Goal: Transaction & Acquisition: Purchase product/service

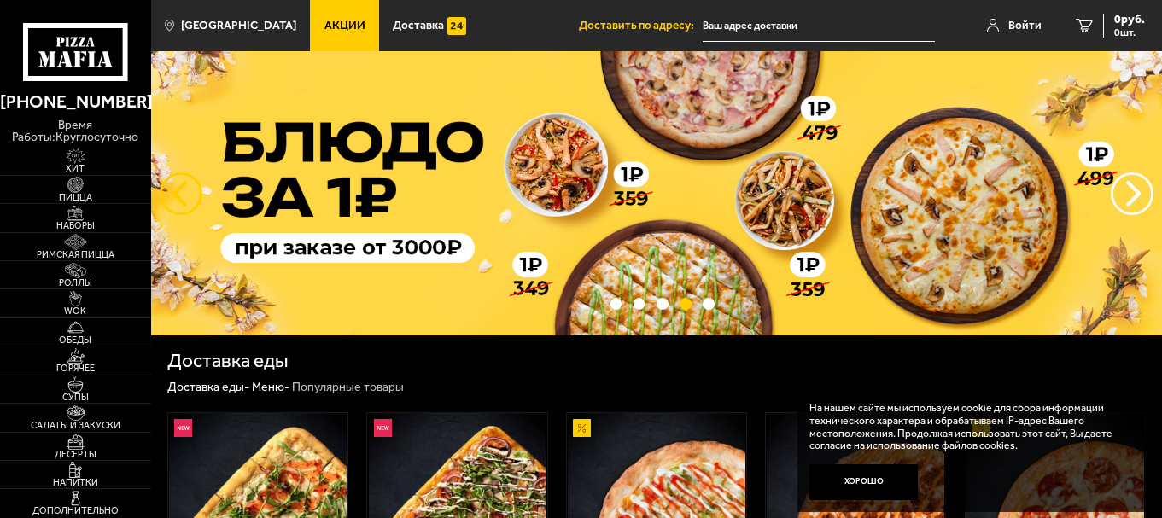
click at [188, 196] on button "следующий" at bounding box center [181, 193] width 43 height 43
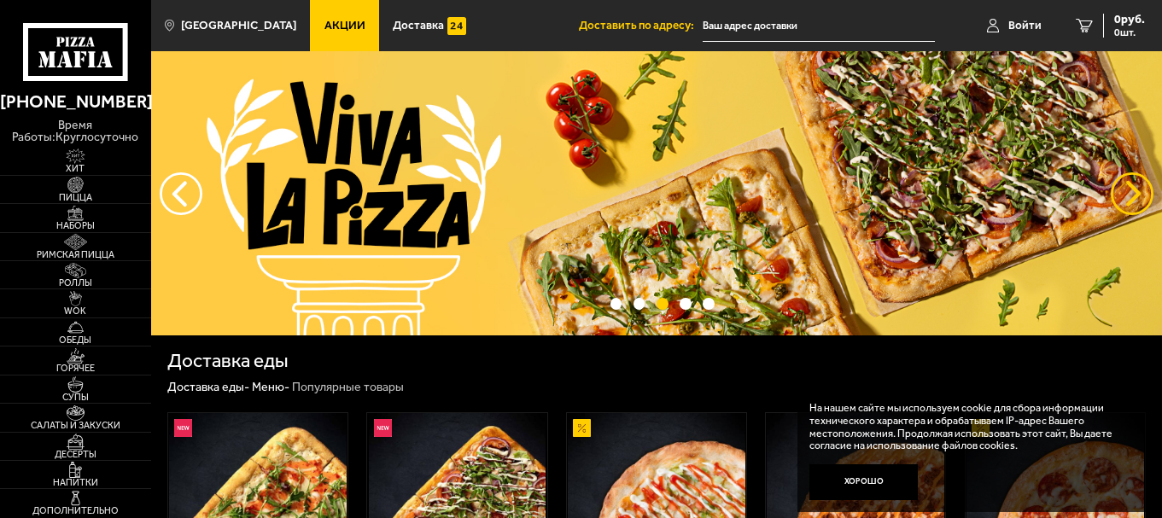
click at [1127, 189] on button "предыдущий" at bounding box center [1132, 193] width 43 height 43
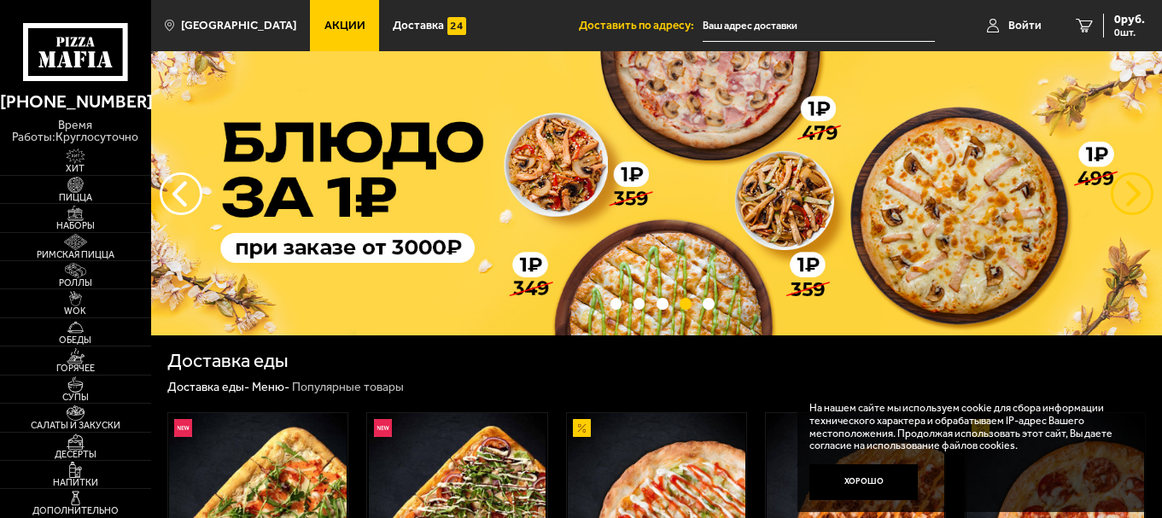
click at [1127, 189] on button "предыдущий" at bounding box center [1132, 193] width 43 height 43
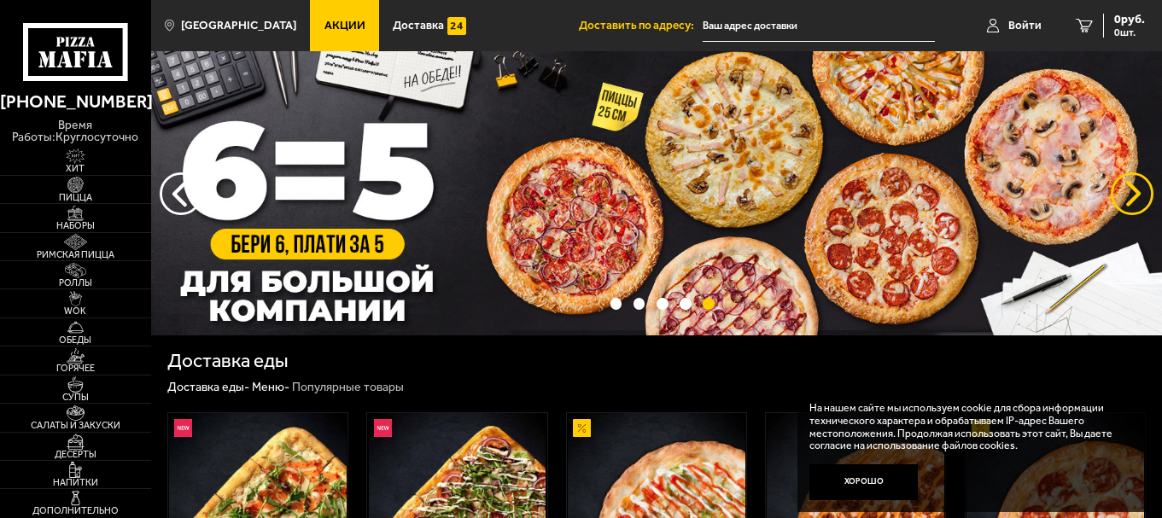
click at [1127, 189] on button "предыдущий" at bounding box center [1132, 193] width 43 height 43
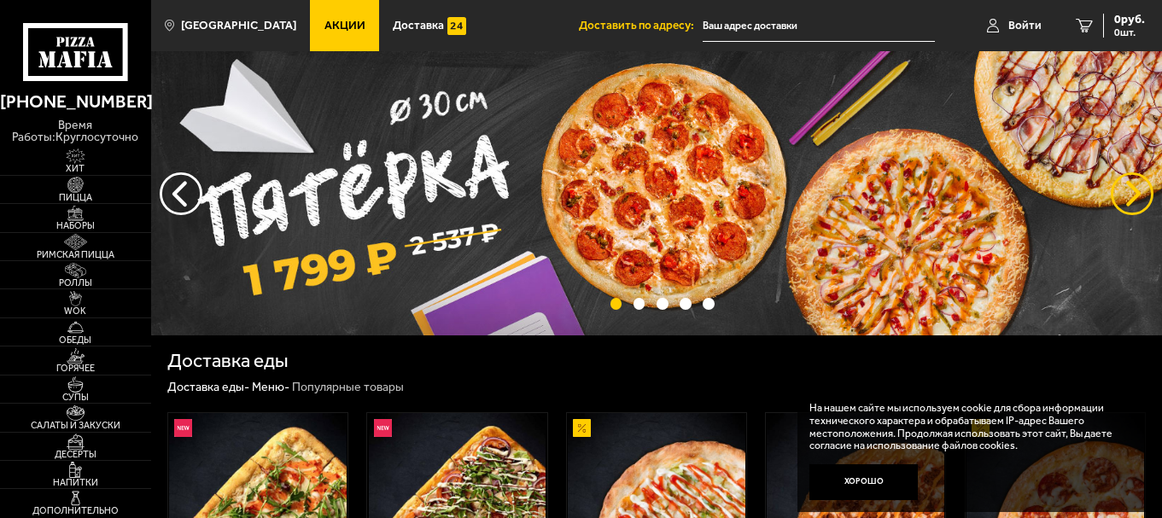
click at [1127, 189] on button "предыдущий" at bounding box center [1132, 193] width 43 height 43
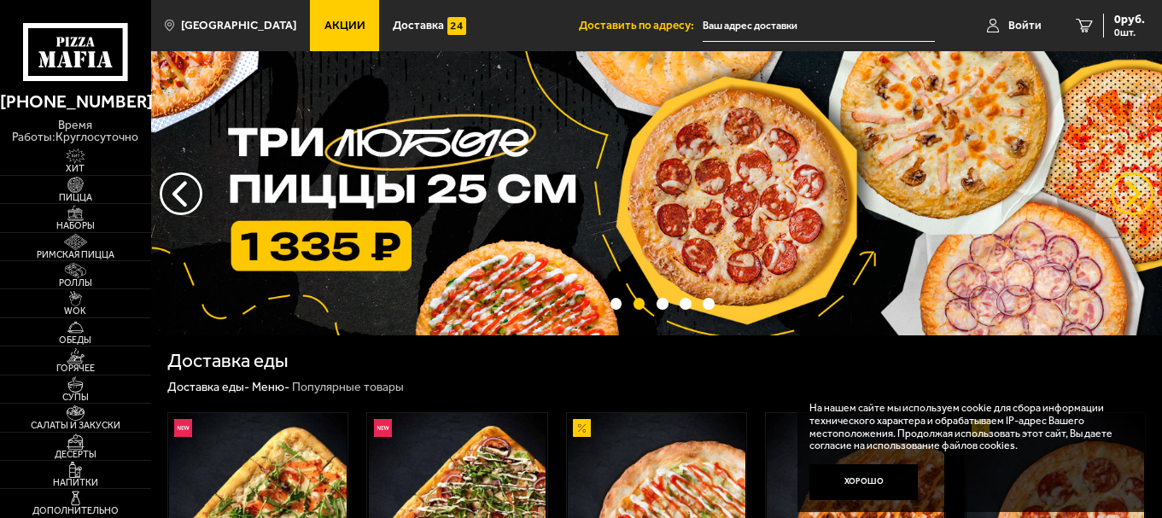
click at [1127, 189] on button "предыдущий" at bounding box center [1132, 193] width 43 height 43
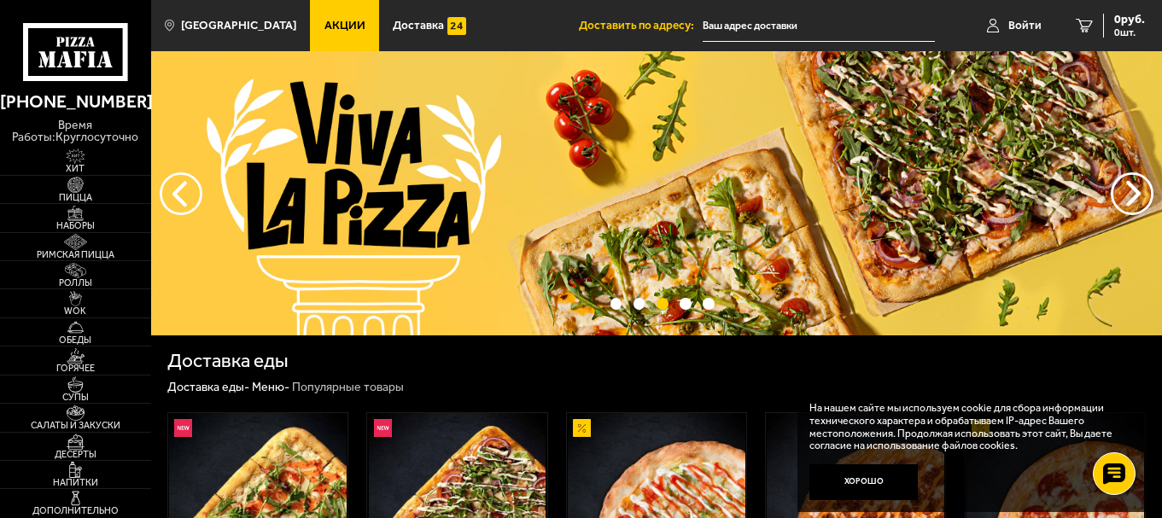
click at [601, 199] on img at bounding box center [656, 193] width 1011 height 284
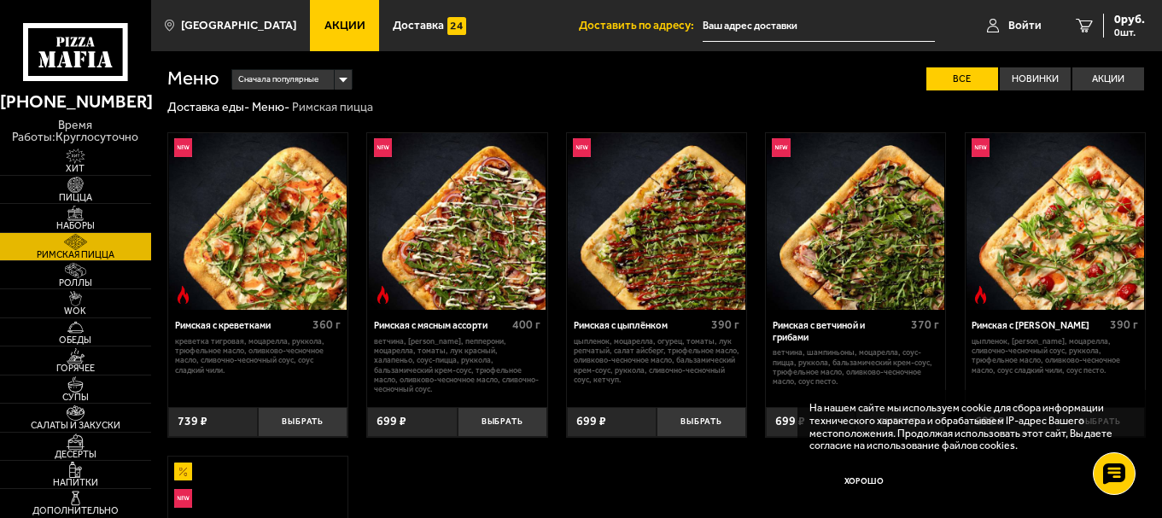
scroll to position [370, 0]
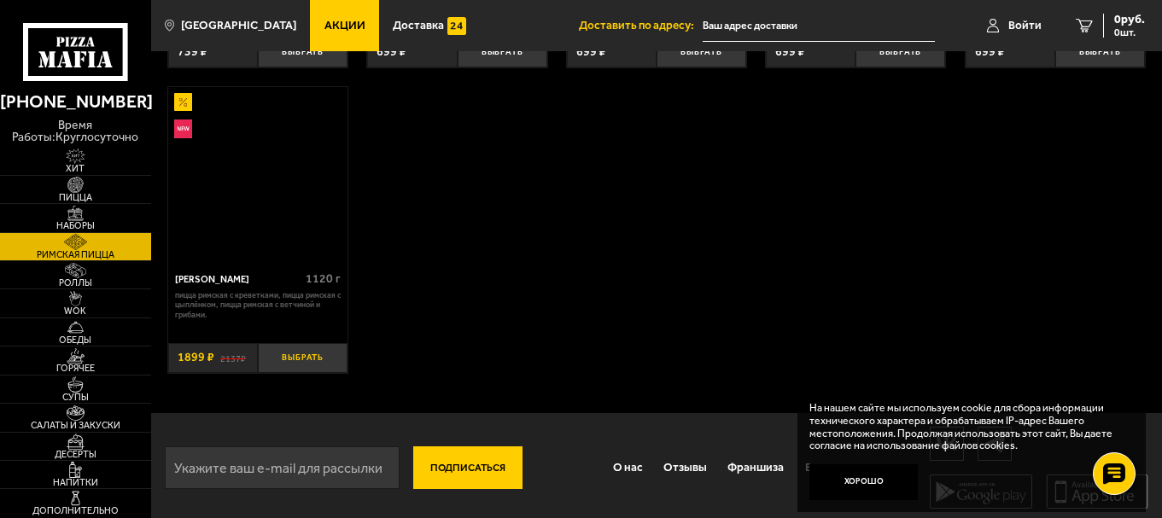
click at [330, 356] on button "Выбрать" at bounding box center [303, 358] width 90 height 30
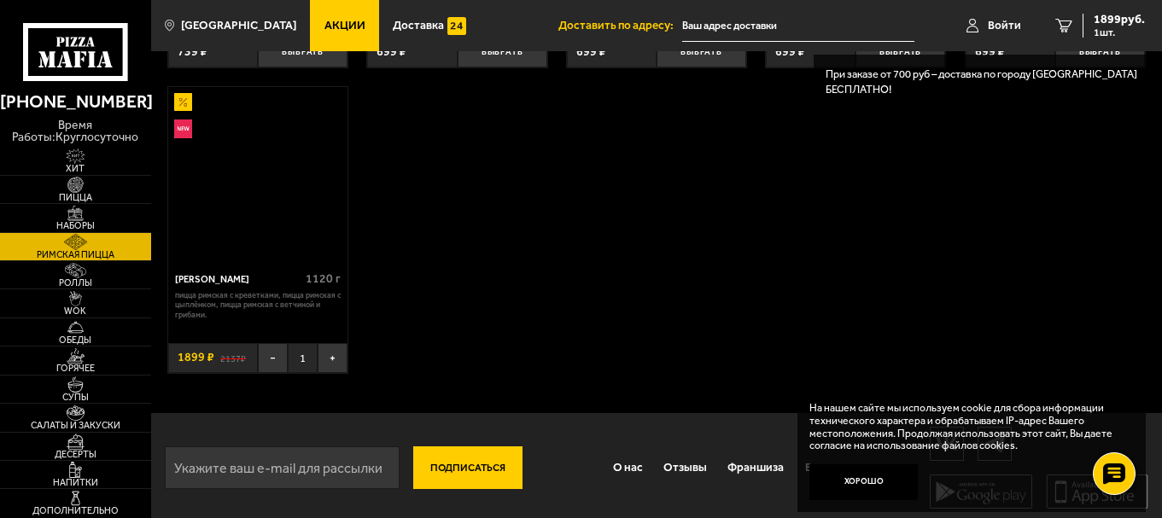
click at [330, 356] on button "+" at bounding box center [333, 358] width 30 height 30
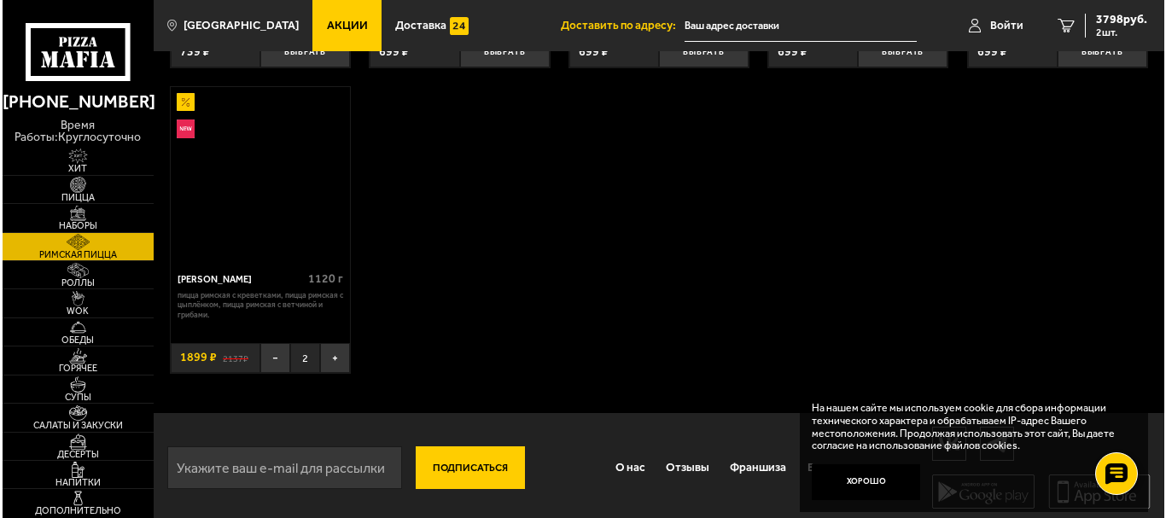
scroll to position [0, 0]
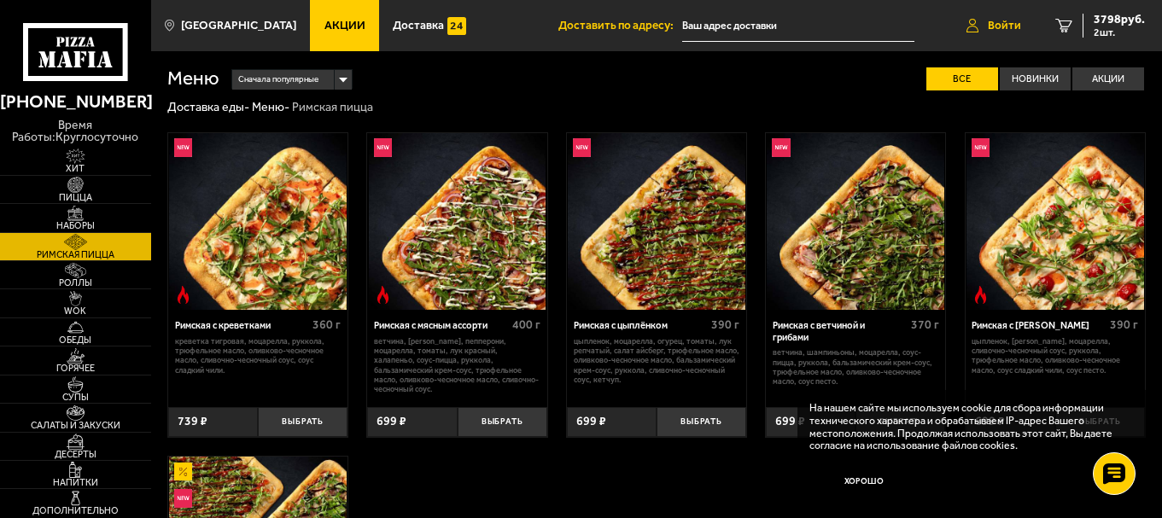
click at [1009, 20] on span "Войти" at bounding box center [1004, 26] width 33 height 12
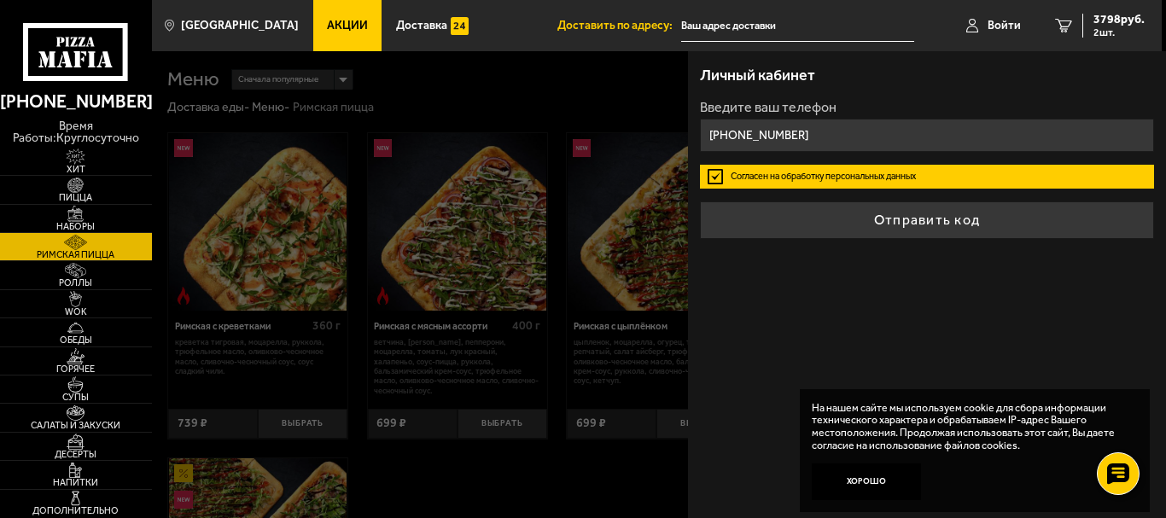
type input "+7 (921) 912-92-63"
click at [700, 202] on button "Отправить код" at bounding box center [927, 221] width 454 height 38
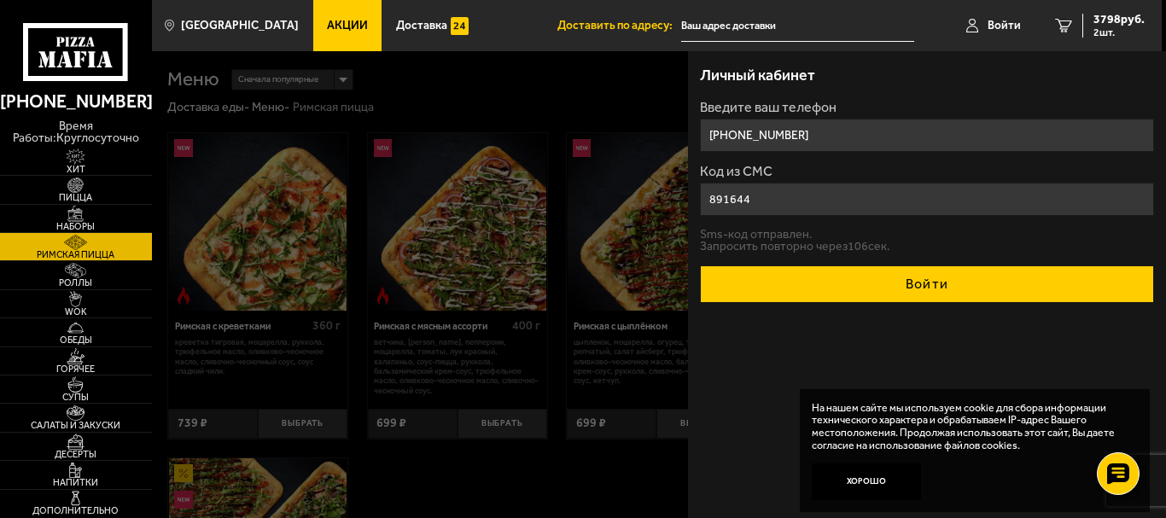
type input "891644"
click at [913, 275] on button "Войти" at bounding box center [927, 285] width 454 height 38
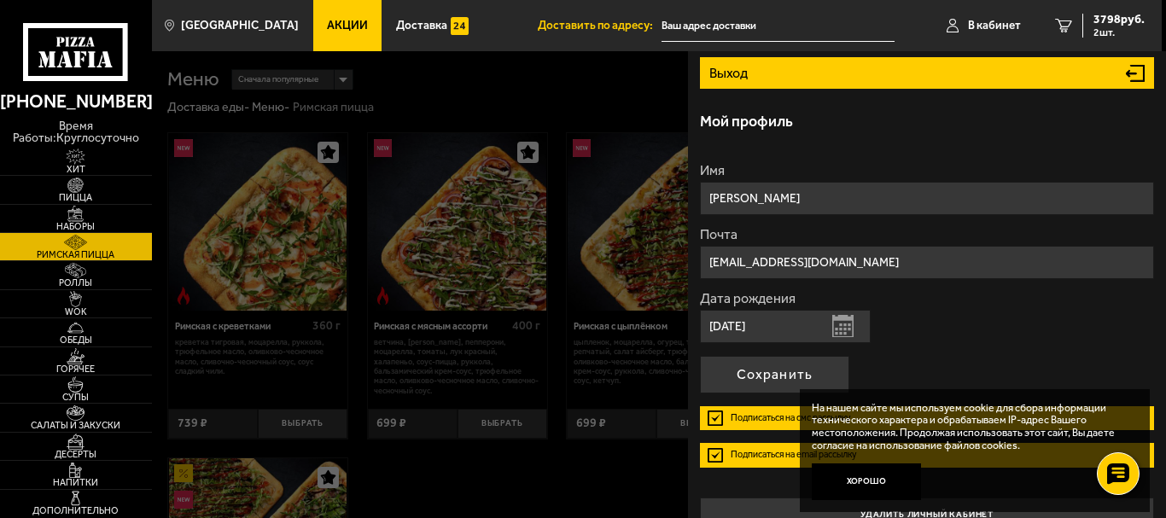
scroll to position [287, 0]
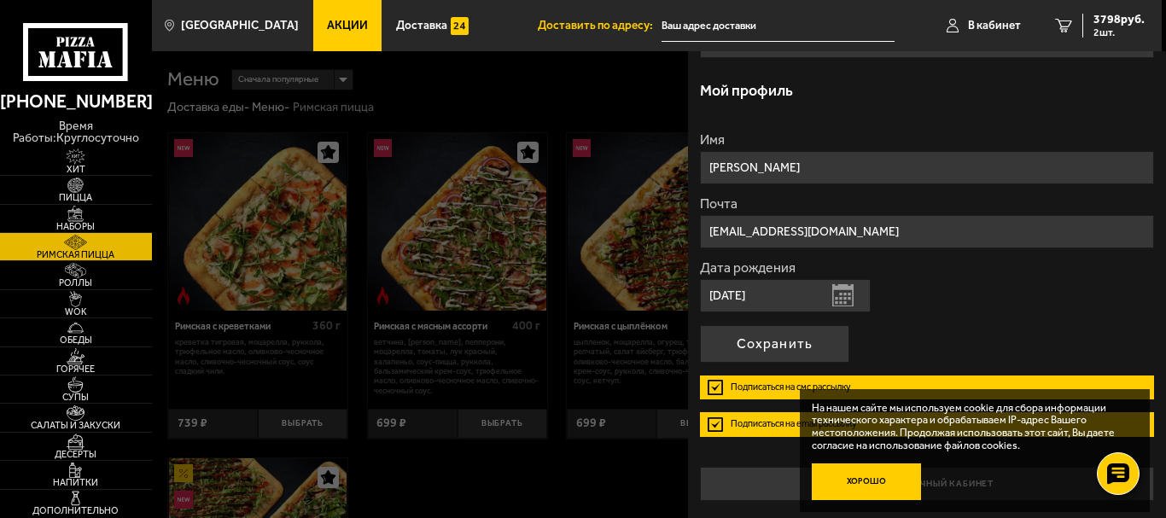
click at [875, 484] on button "Хорошо" at bounding box center [866, 482] width 109 height 37
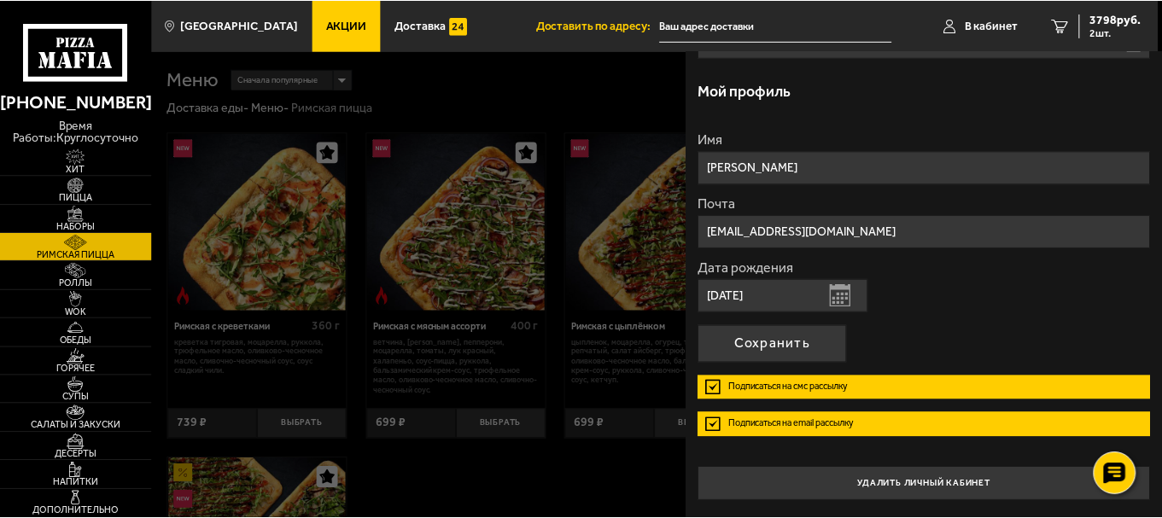
scroll to position [0, 0]
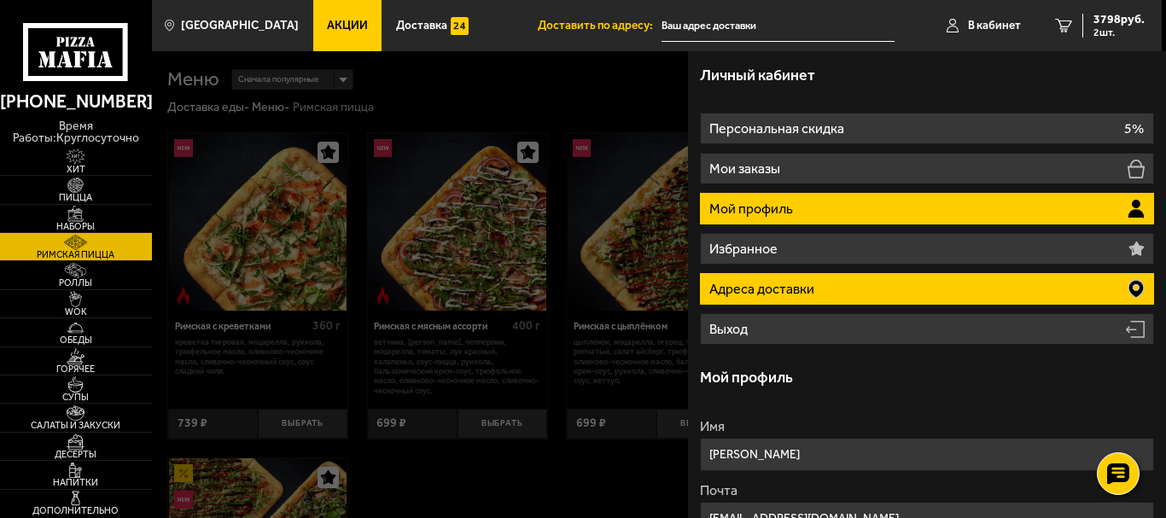
click at [1041, 289] on li "Адреса доставки" at bounding box center [927, 289] width 454 height 32
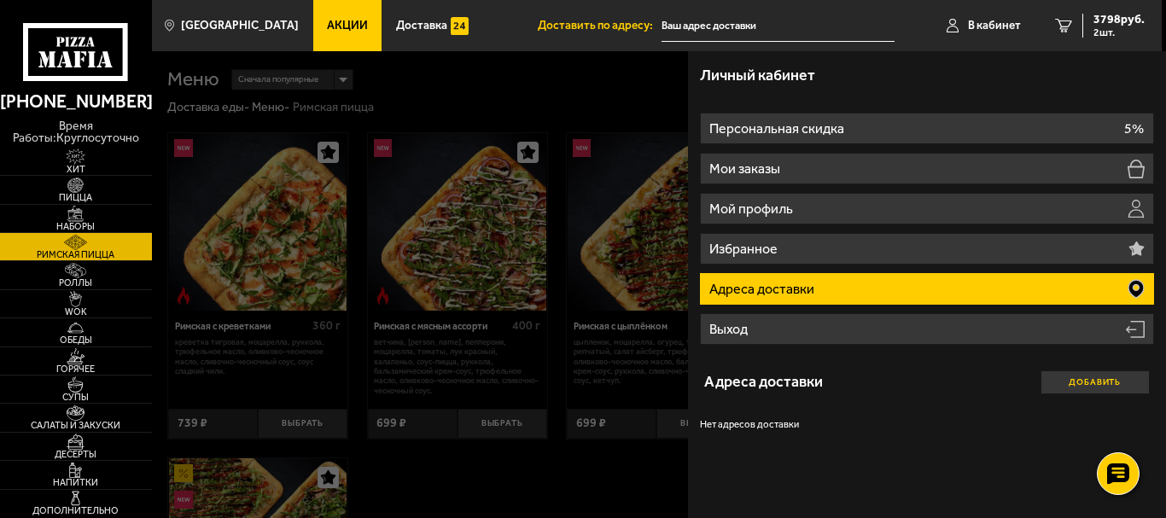
click at [1067, 381] on button "Добавить" at bounding box center [1095, 383] width 109 height 24
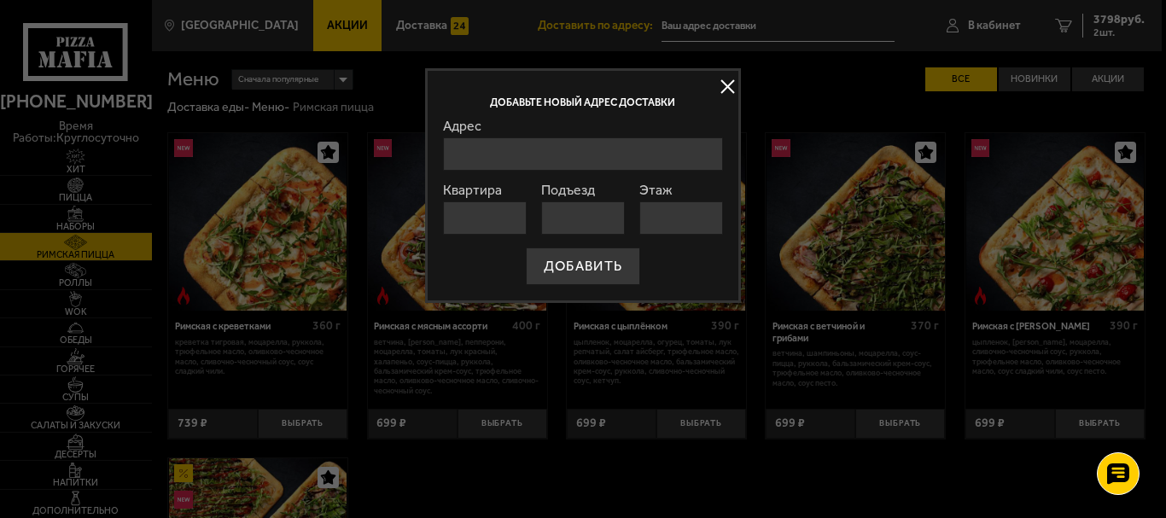
click at [644, 149] on input "Адрес" at bounding box center [583, 153] width 280 height 33
type input "v"
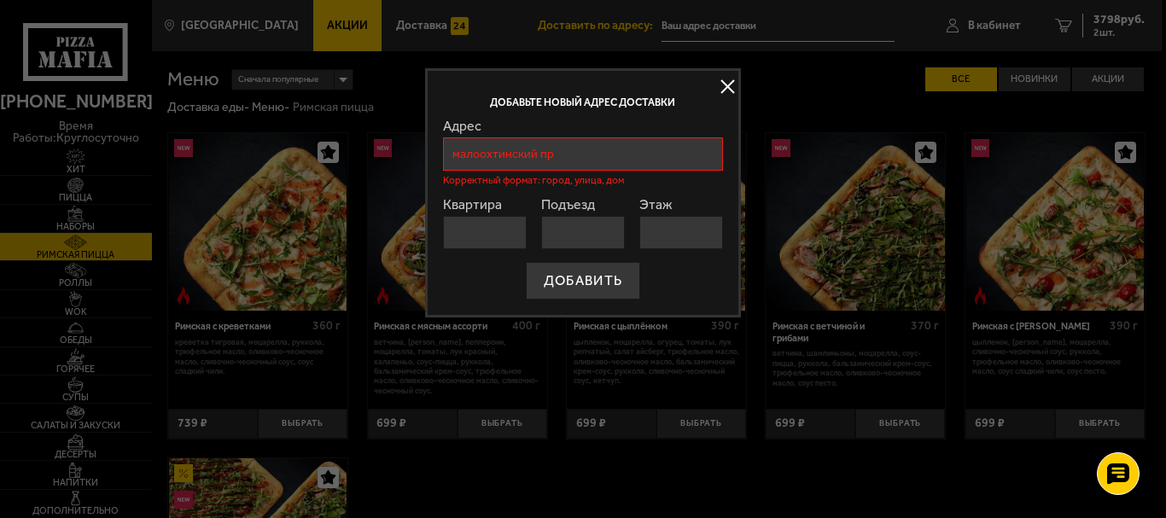
click at [490, 212] on div "Квартира" at bounding box center [485, 223] width 85 height 51
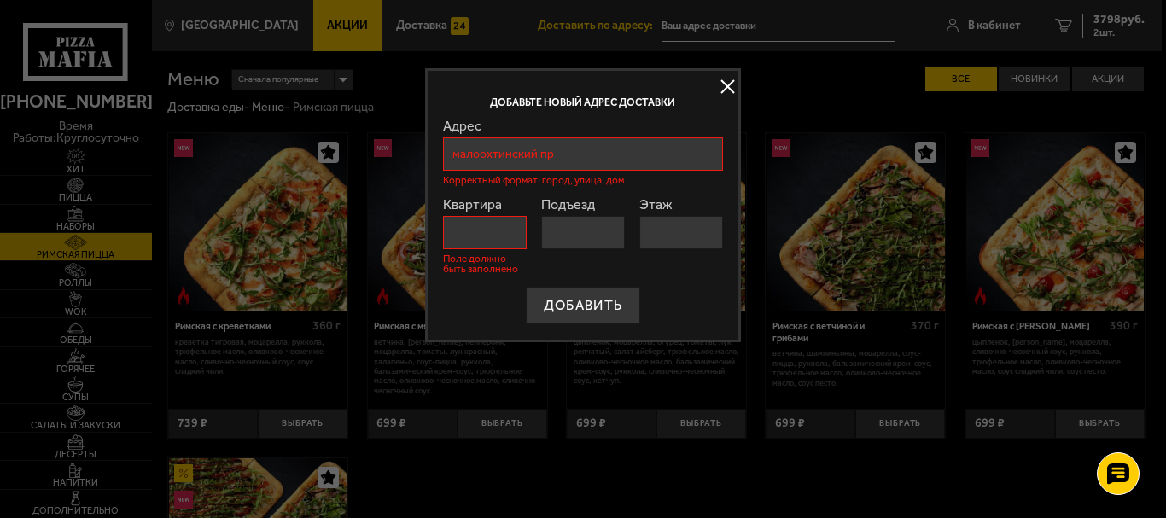
click at [611, 158] on input "малоохтинский пр" at bounding box center [583, 153] width 280 height 33
click at [455, 157] on input "малоохтинский пр" at bounding box center [583, 153] width 280 height 33
click at [669, 161] on input "Санкт-Петербург, Малоохтинский пр" at bounding box center [583, 153] width 280 height 33
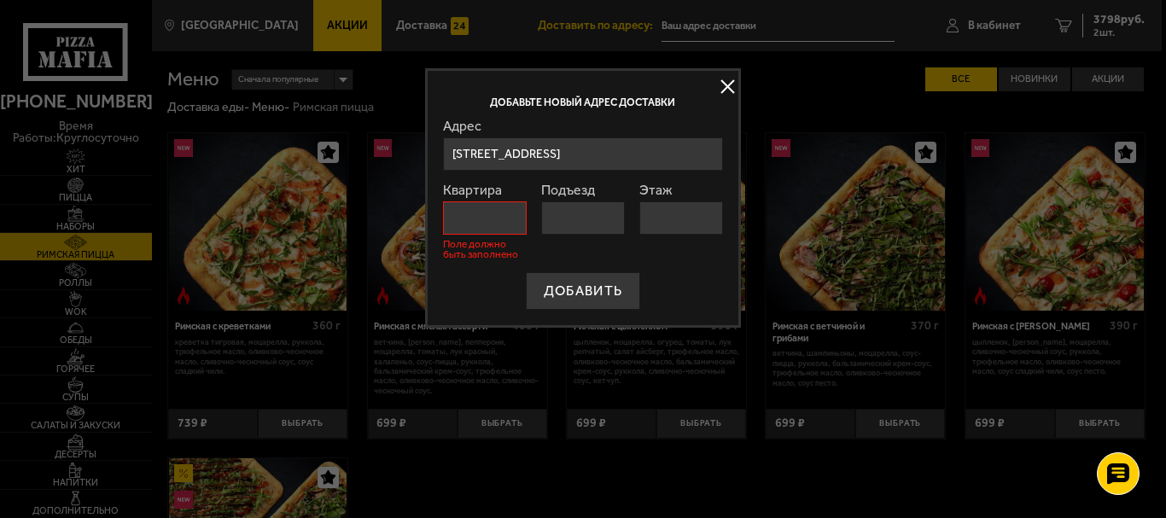
type input "[STREET_ADDRESS]"
click at [518, 205] on input "Квартира" at bounding box center [485, 218] width 85 height 33
type input "1530"
click at [664, 215] on input "Этаж" at bounding box center [682, 218] width 85 height 33
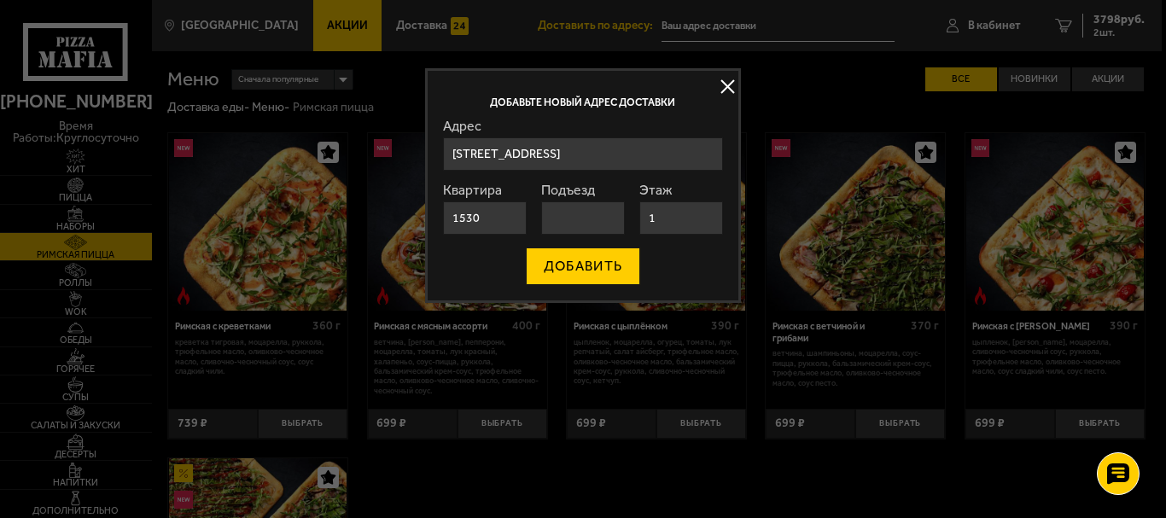
type input "1"
click at [587, 278] on button "ДОБАВИТЬ" at bounding box center [583, 267] width 114 height 38
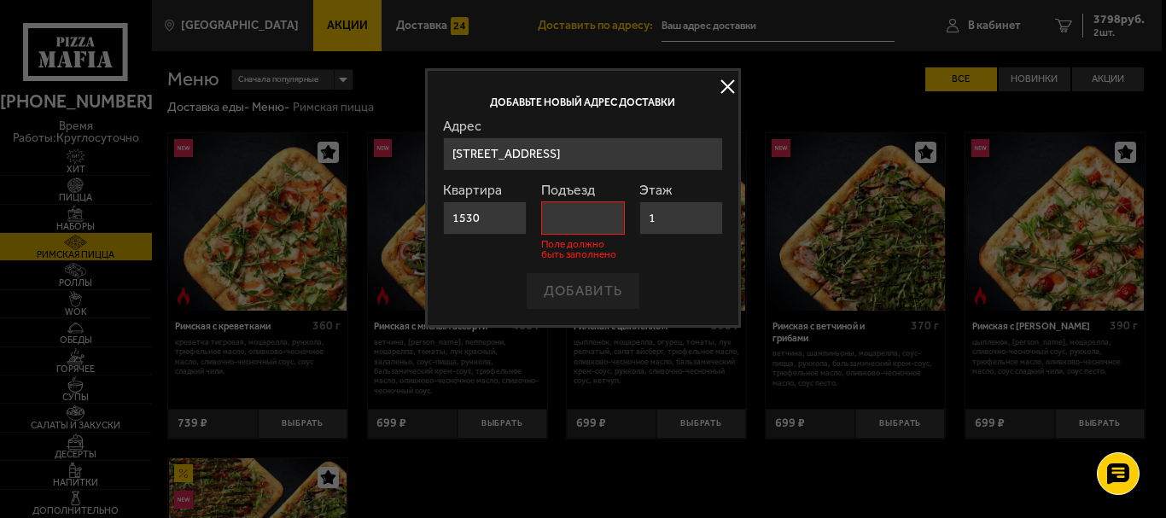
click at [599, 223] on input "Подъезд" at bounding box center [583, 218] width 85 height 33
type input "1"
click at [609, 307] on button "ДОБАВИТЬ" at bounding box center [583, 291] width 114 height 38
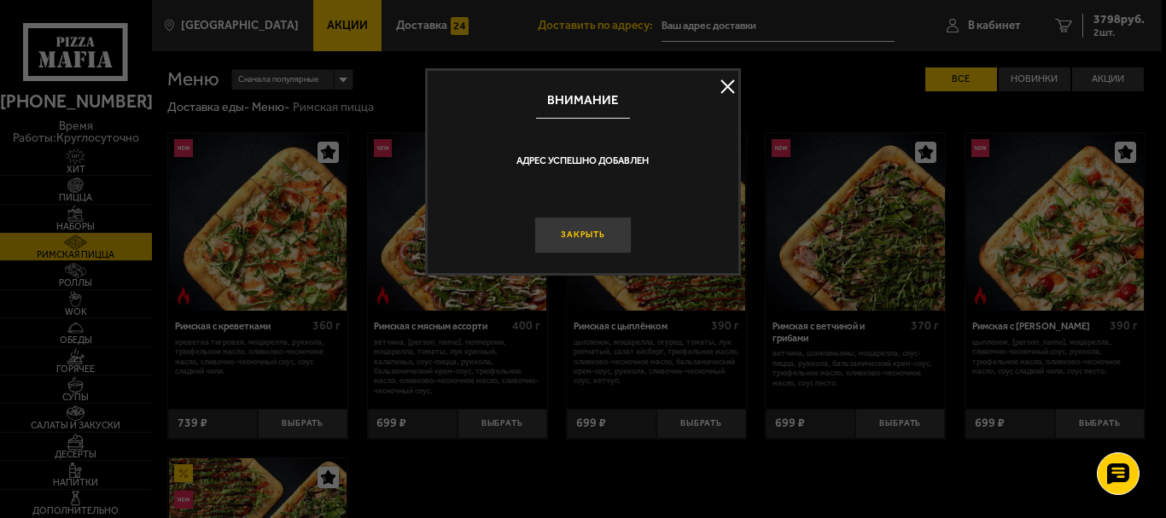
click at [605, 241] on button "Закрыть" at bounding box center [583, 235] width 97 height 37
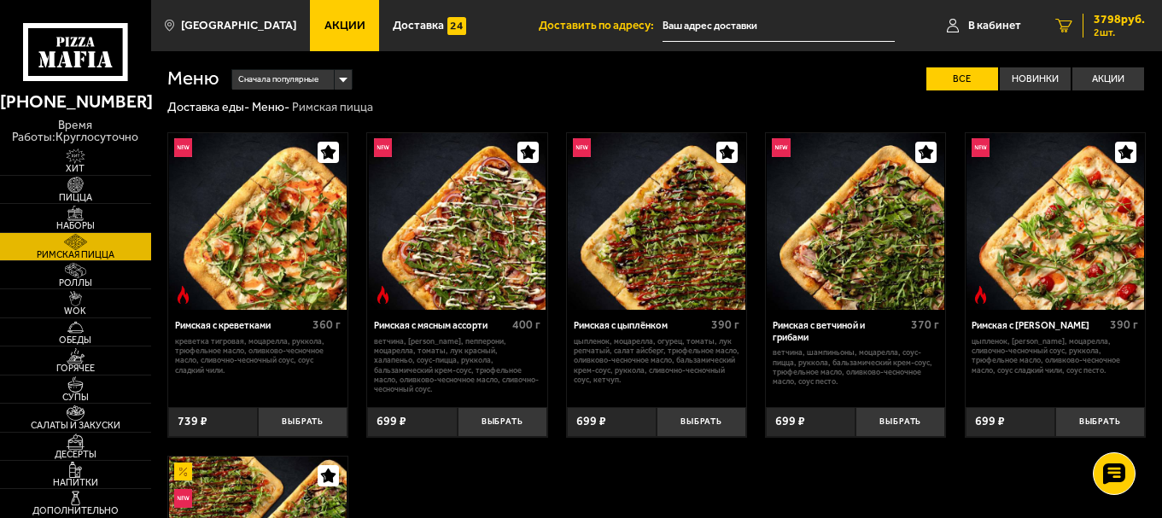
click at [1101, 25] on span "3798 руб." at bounding box center [1119, 20] width 51 height 12
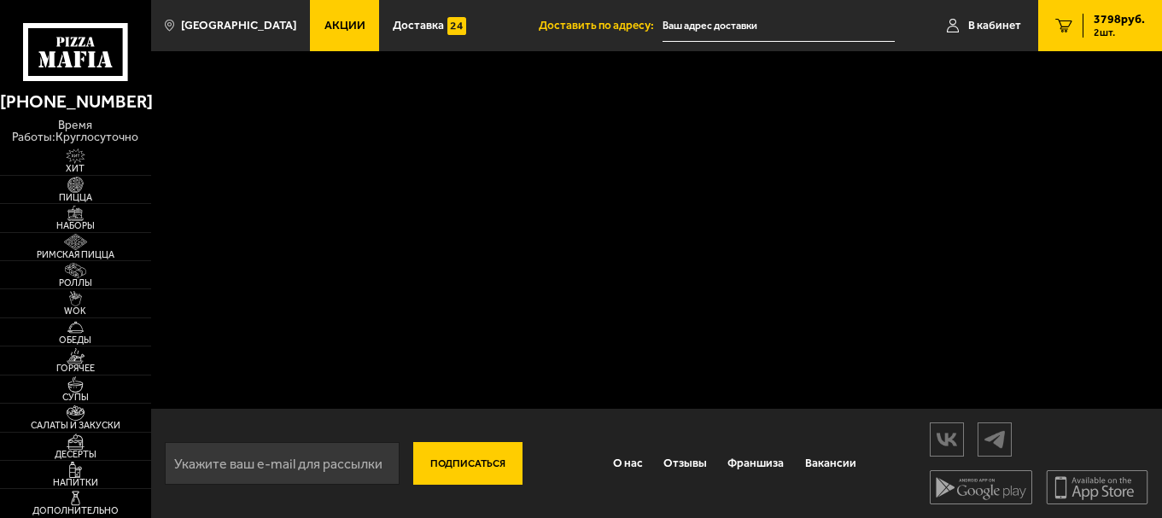
click at [1106, 20] on span "3798 руб." at bounding box center [1119, 20] width 51 height 12
click at [570, 371] on div "Подписаться О нас Отзывы Франшиза Вакансии Мы в соцсетях Скачивайте мобильные п…" at bounding box center [656, 284] width 1011 height 467
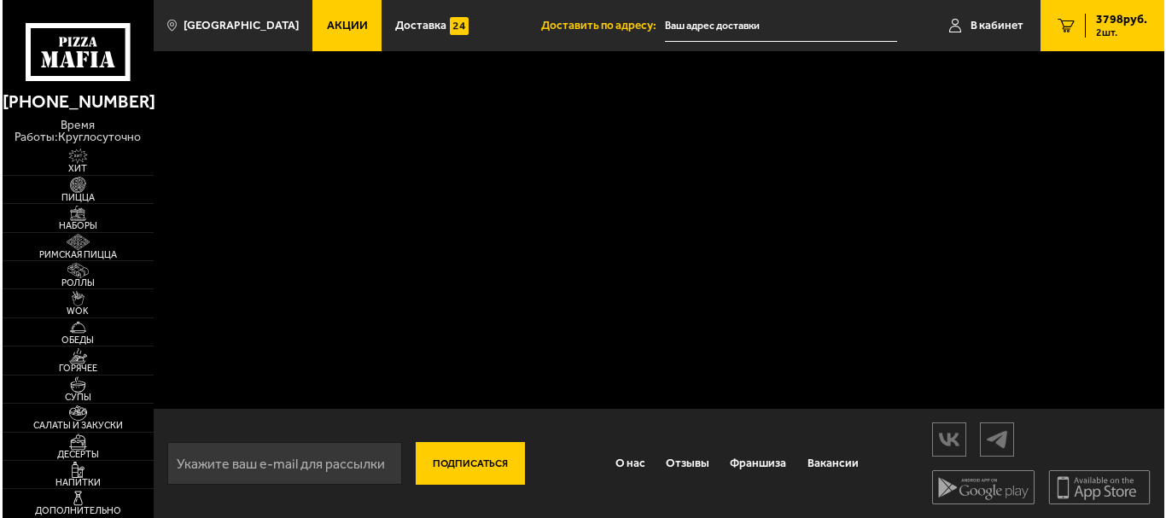
scroll to position [1, 0]
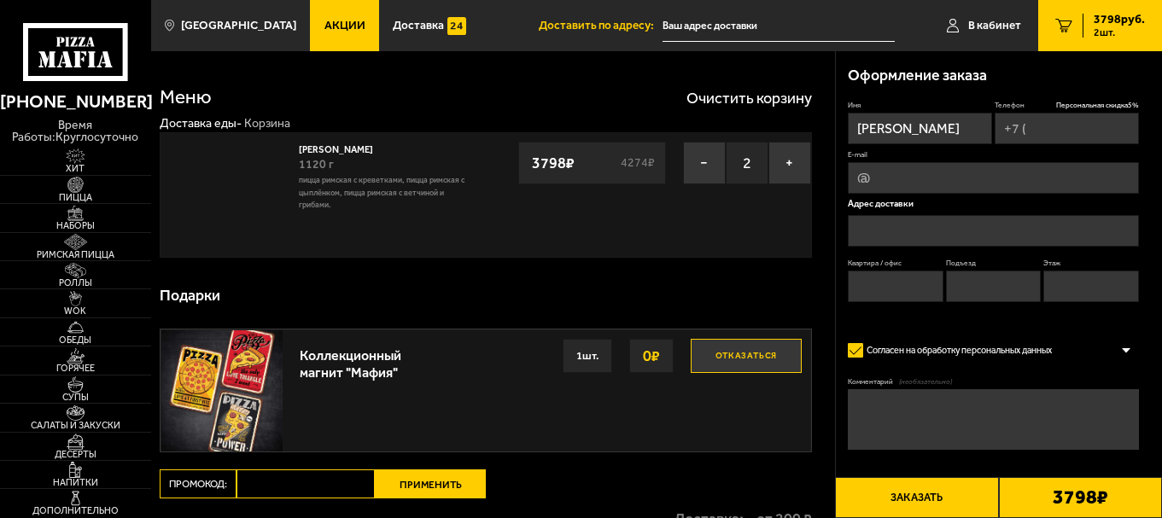
type input "+7 (921) 912-92-63"
type input "[STREET_ADDRESS]"
type input "1530"
type input "1"
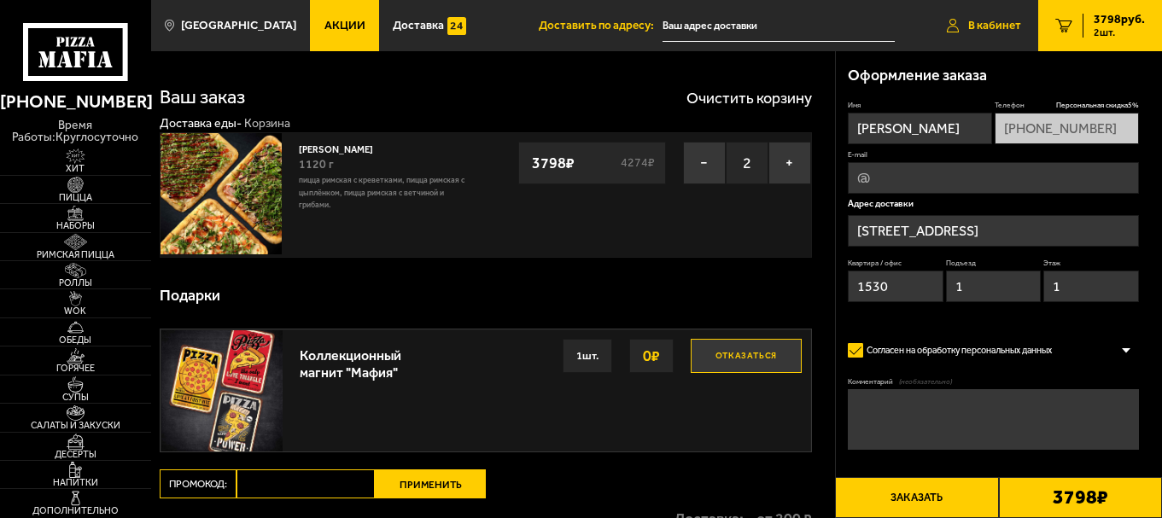
click at [991, 34] on link "В кабинет" at bounding box center [984, 25] width 108 height 51
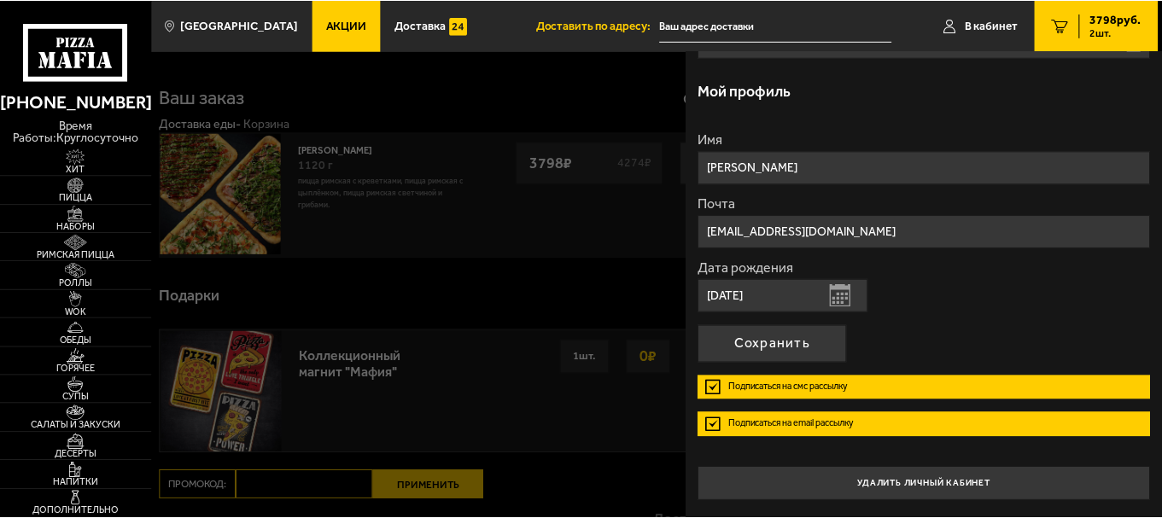
scroll to position [0, 0]
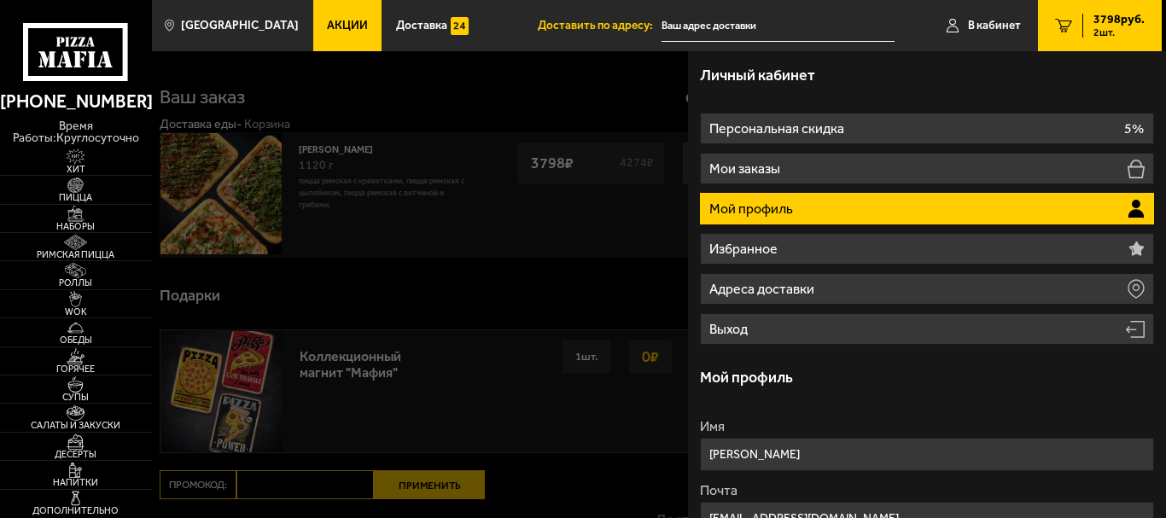
click at [401, 190] on div at bounding box center [735, 310] width 1166 height 518
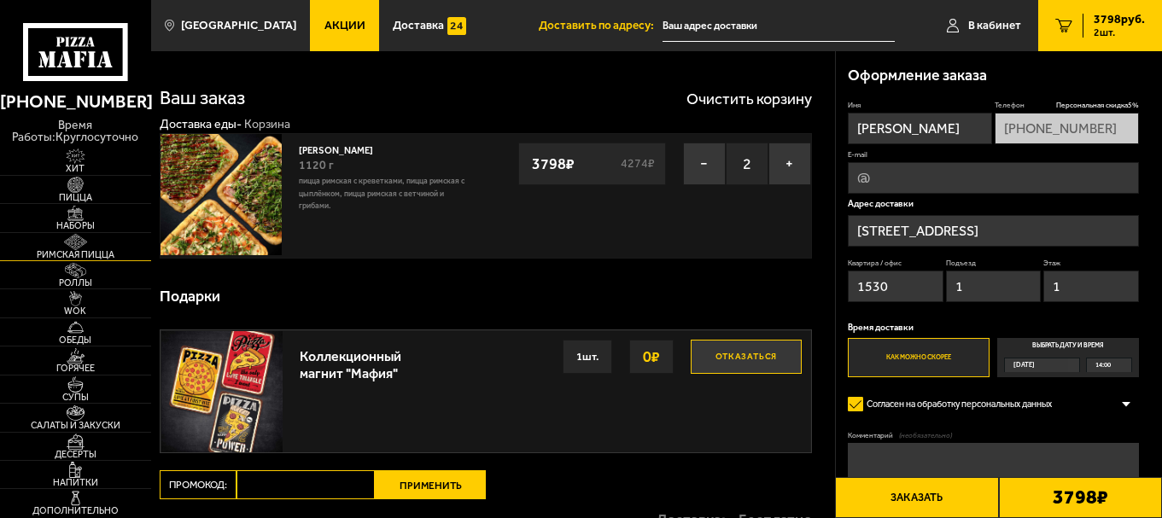
click at [88, 238] on img at bounding box center [75, 241] width 46 height 15
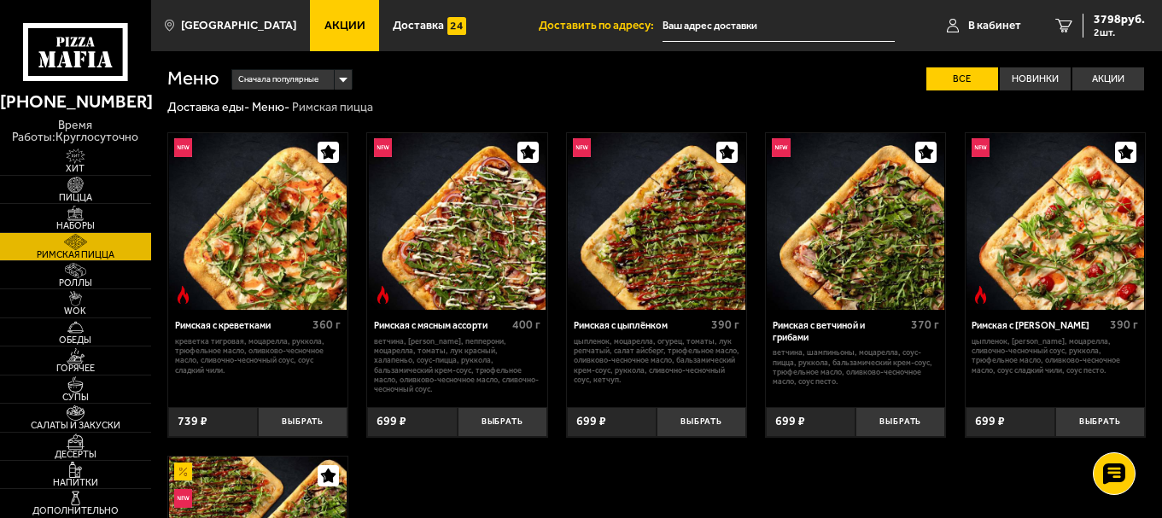
scroll to position [370, 0]
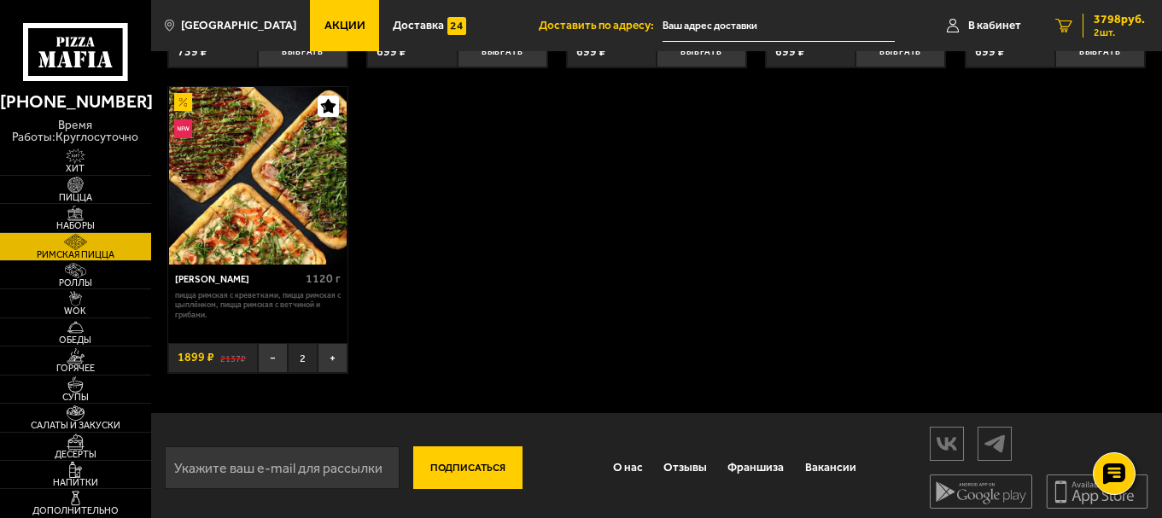
click at [1109, 28] on span "2 шт." at bounding box center [1119, 32] width 51 height 10
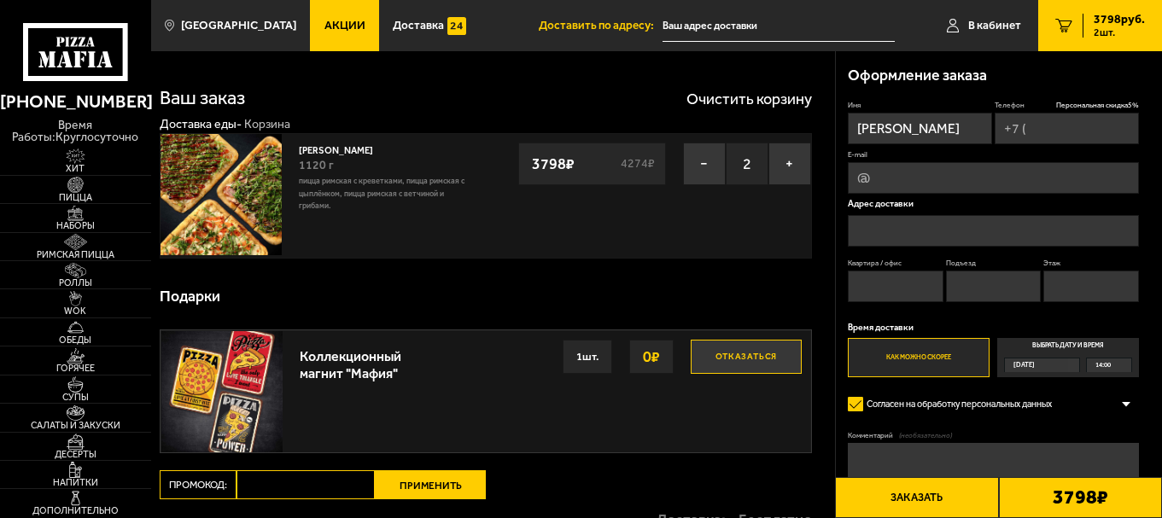
type input "+7 (921) 912-92-63"
type input "[STREET_ADDRESS]"
type input "1530"
type input "1"
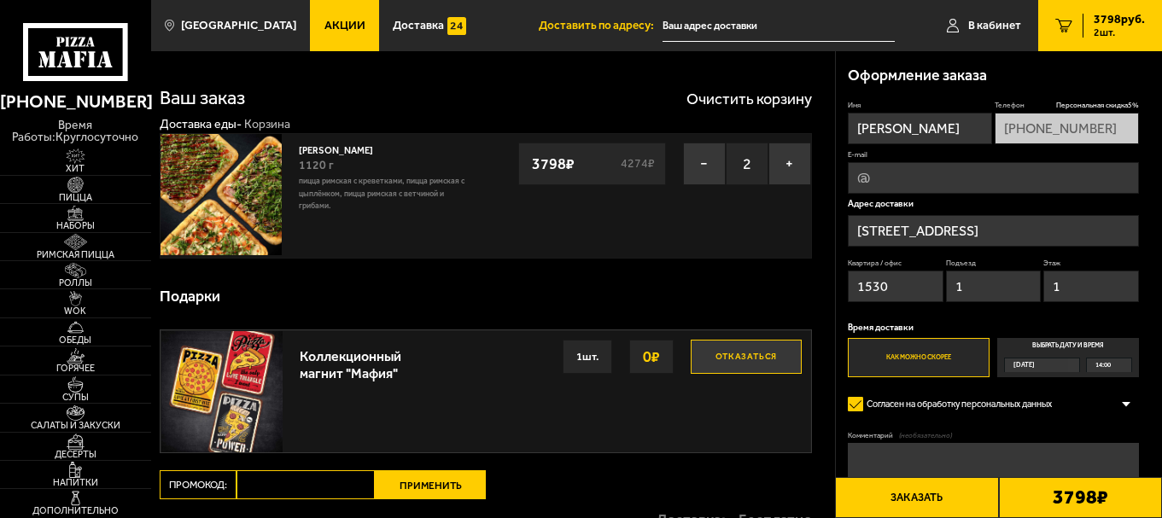
click at [1056, 356] on label "Выбрать дату и время Сегодня 14:00" at bounding box center [1068, 357] width 142 height 38
click at [0, 0] on input "Выбрать дату и время Сегодня 14:00" at bounding box center [0, 0] width 0 height 0
click at [1068, 362] on div "Сегодня" at bounding box center [1036, 366] width 63 height 14
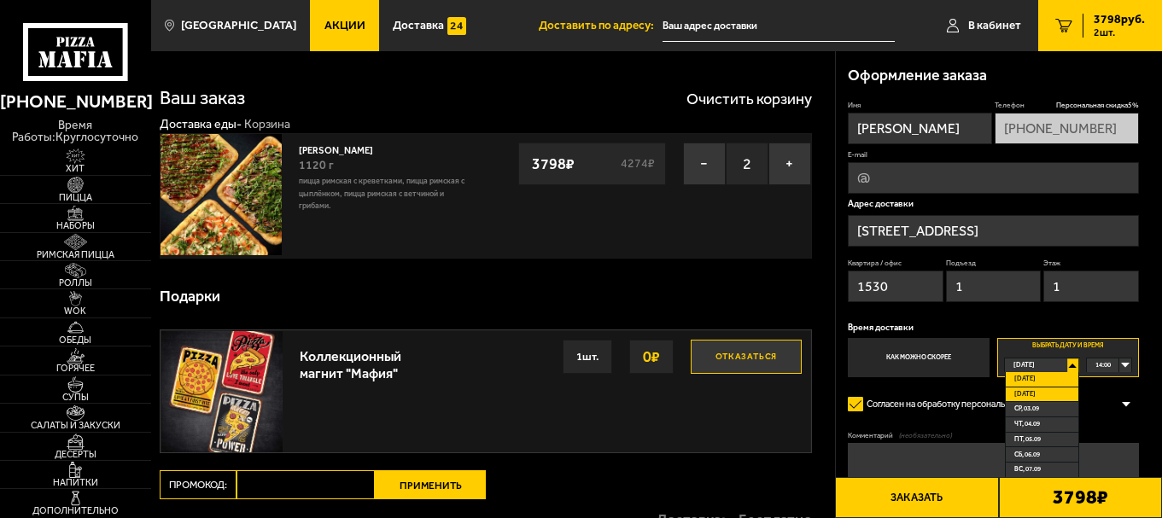
click at [1038, 391] on li "Завтра" at bounding box center [1042, 395] width 73 height 15
click at [1123, 364] on div "00:00" at bounding box center [1109, 366] width 44 height 14
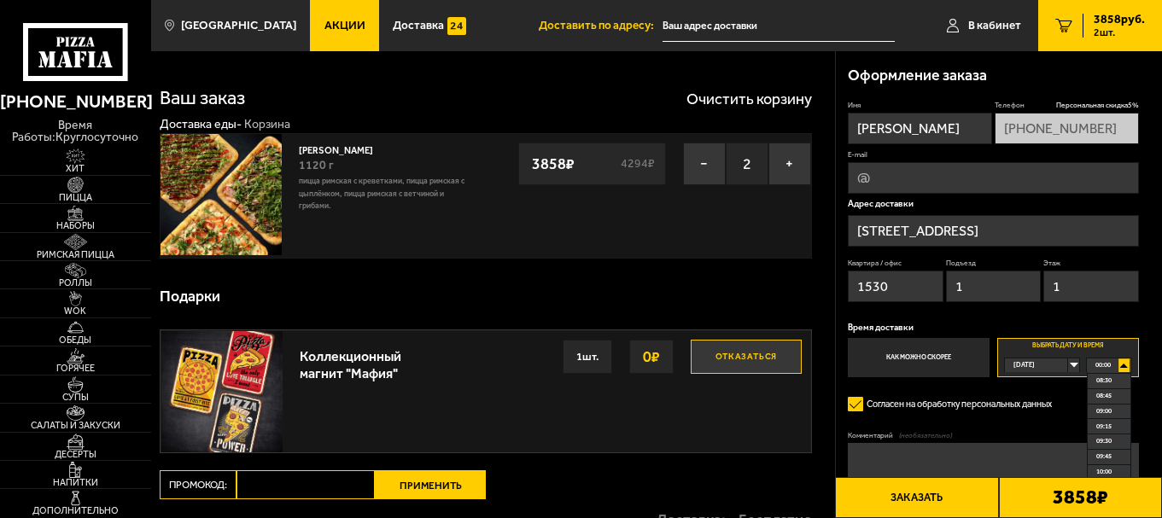
scroll to position [598, 0]
click at [1117, 415] on li "10:30" at bounding box center [1109, 417] width 42 height 15
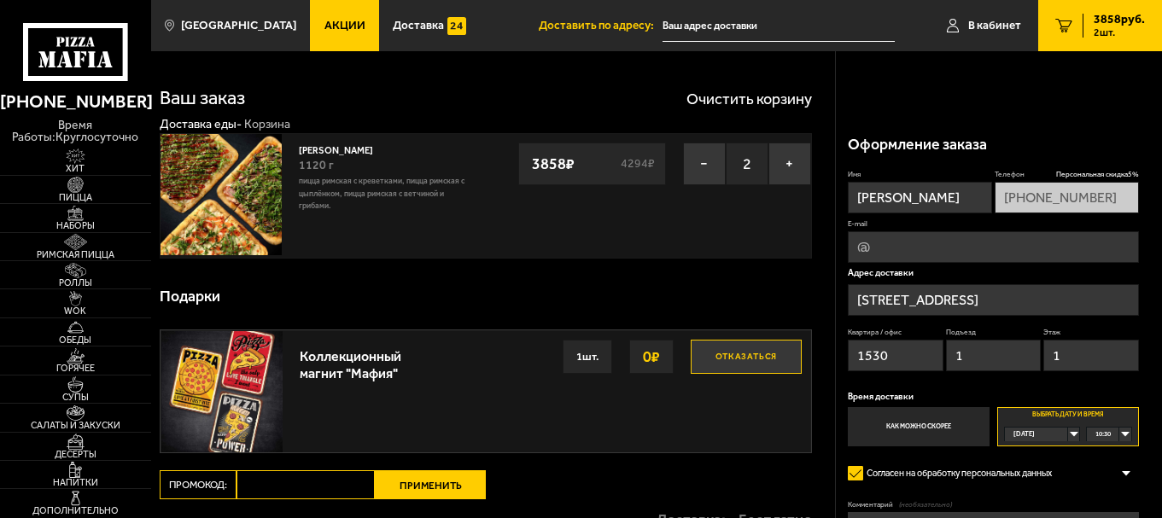
scroll to position [238, 0]
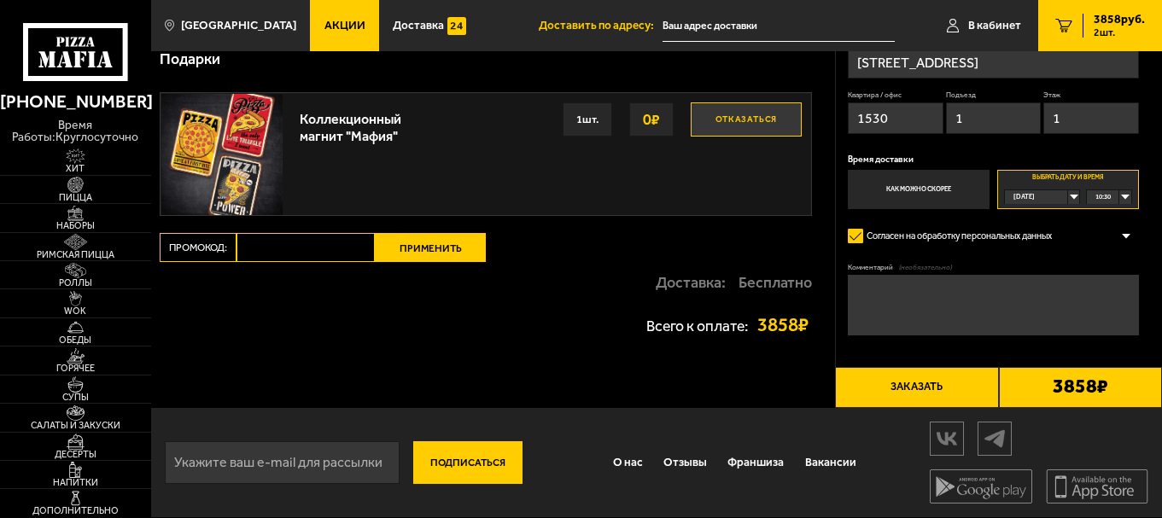
click at [935, 299] on textarea "Комментарий (необязательно)" at bounding box center [993, 305] width 290 height 61
type textarea "день рождения"
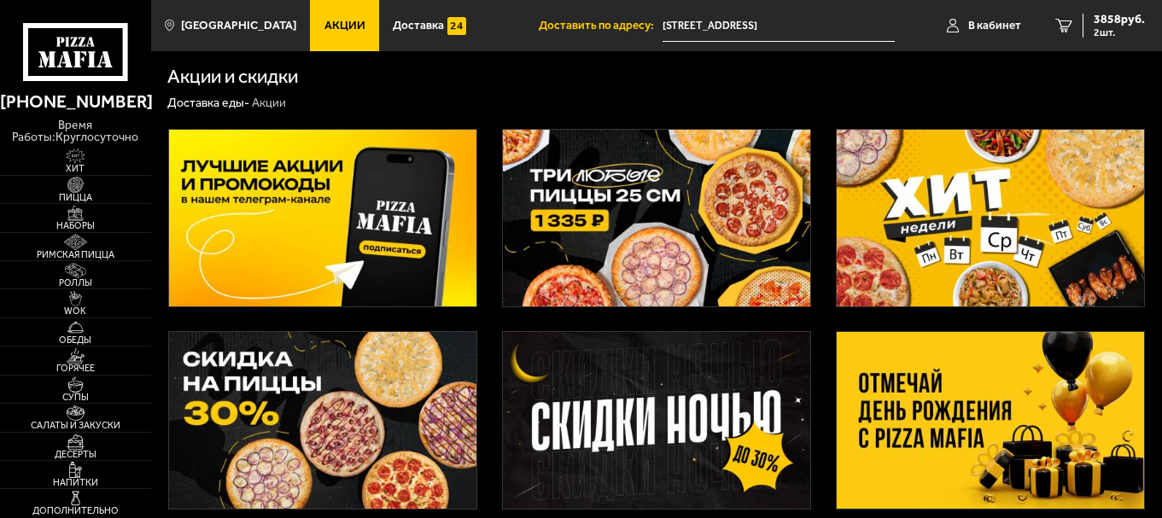
click at [955, 243] on img at bounding box center [991, 218] width 308 height 177
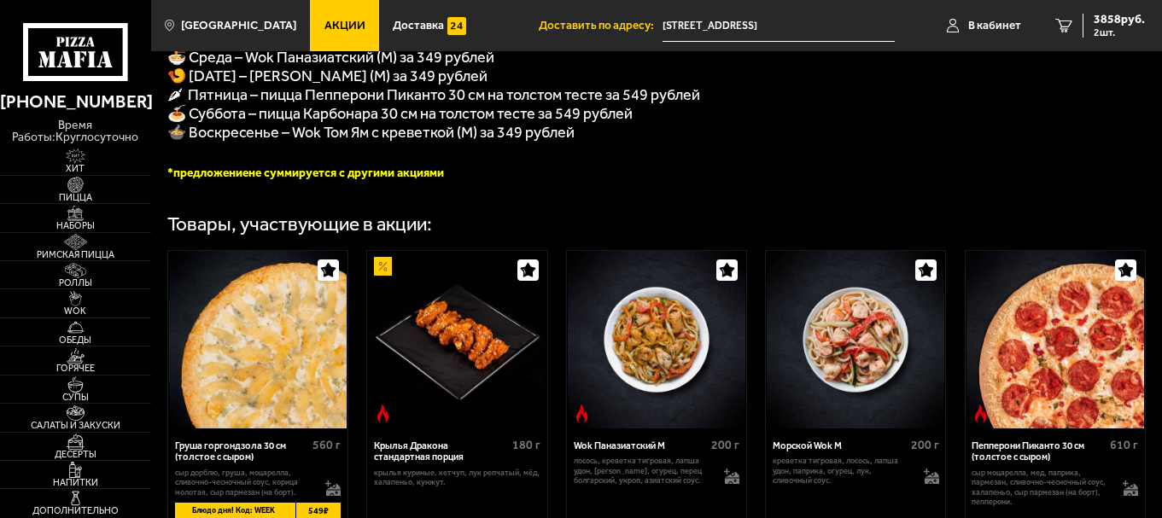
scroll to position [256, 0]
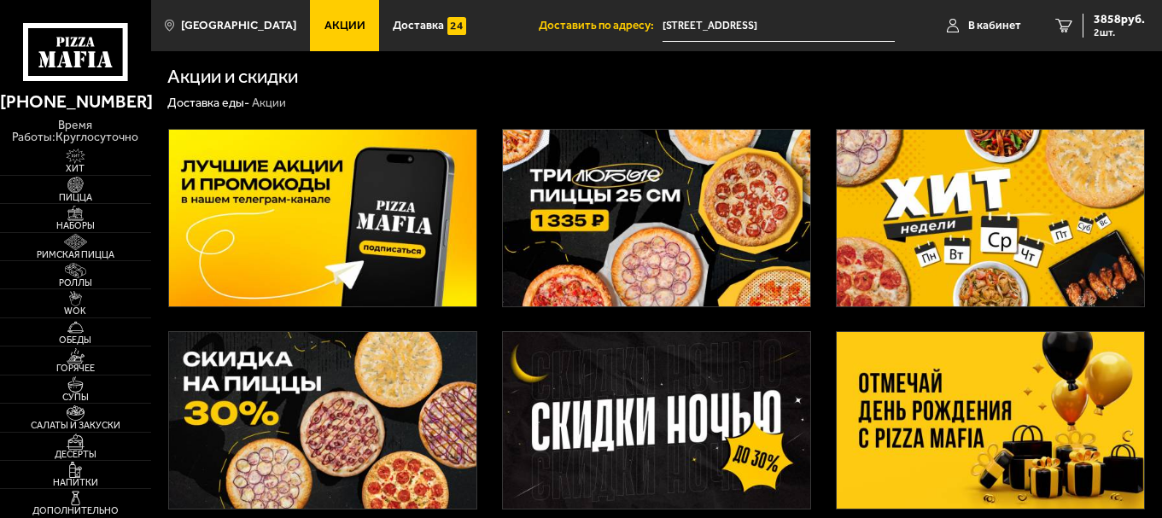
click at [947, 392] on img at bounding box center [991, 420] width 308 height 177
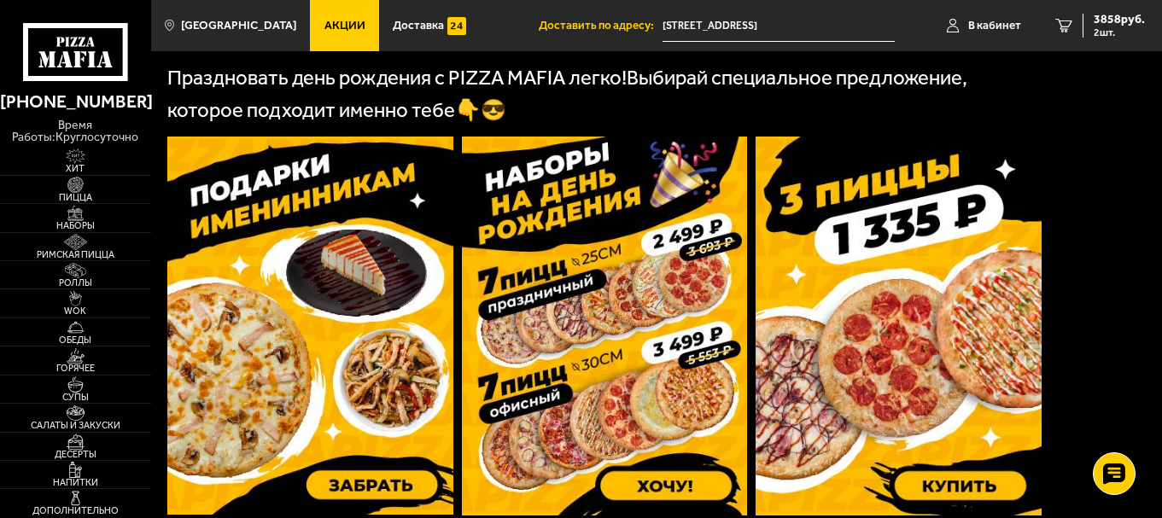
scroll to position [512, 0]
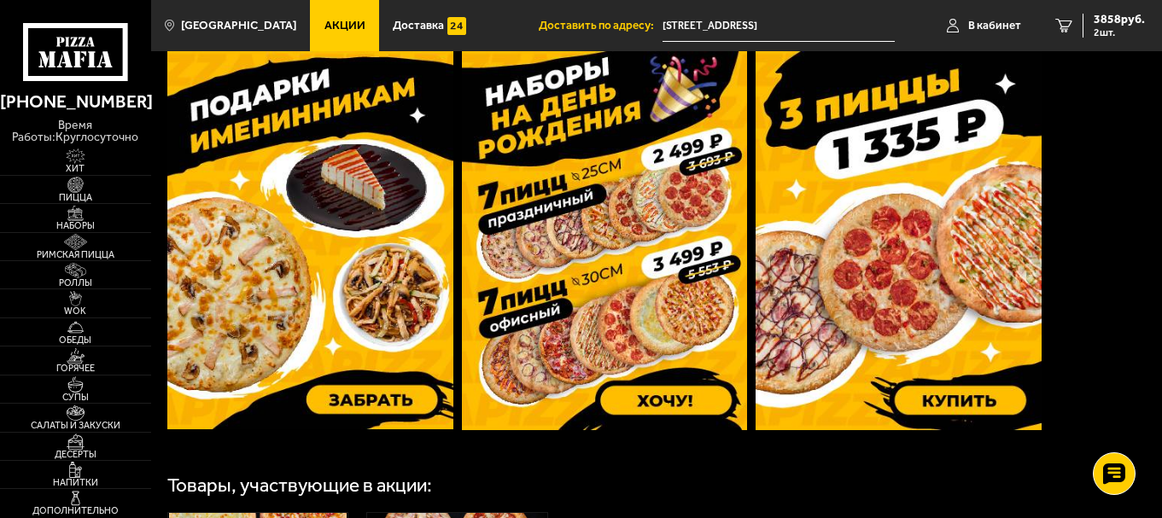
click at [408, 395] on img at bounding box center [310, 240] width 286 height 378
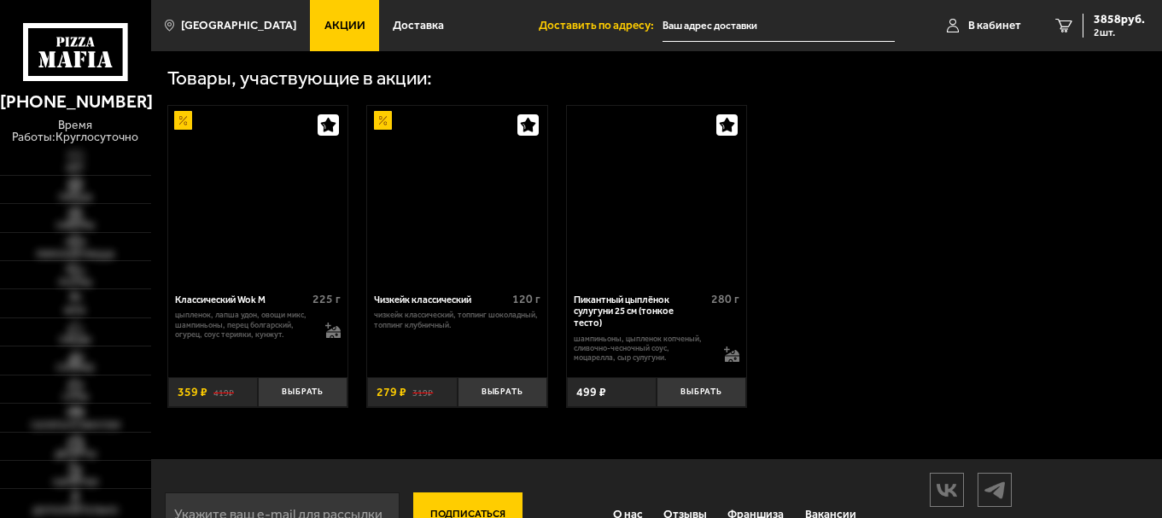
scroll to position [667, 0]
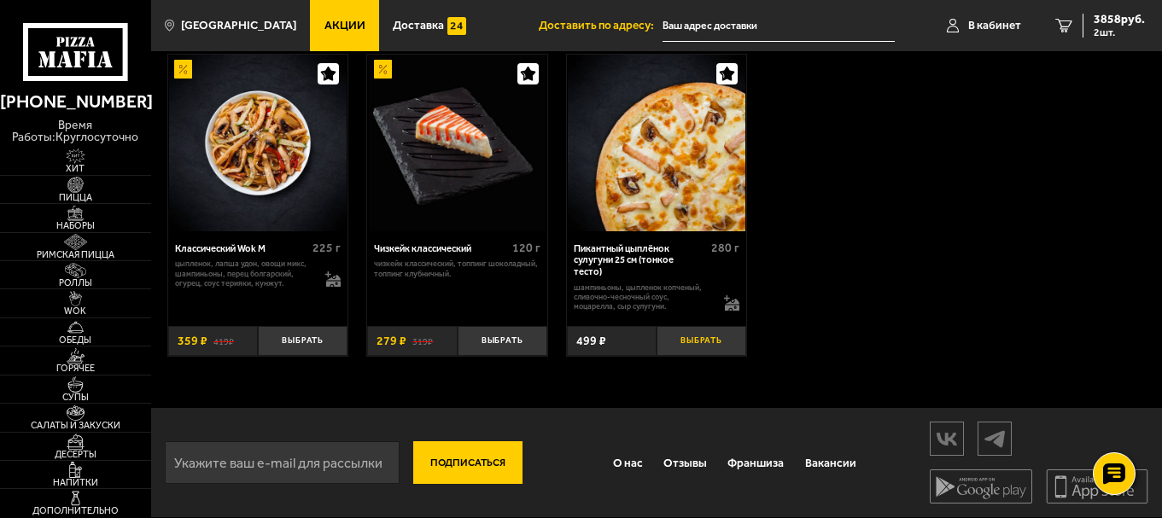
click at [724, 339] on button "Выбрать" at bounding box center [702, 341] width 90 height 30
click at [1103, 20] on span "4332 руб." at bounding box center [1119, 20] width 51 height 12
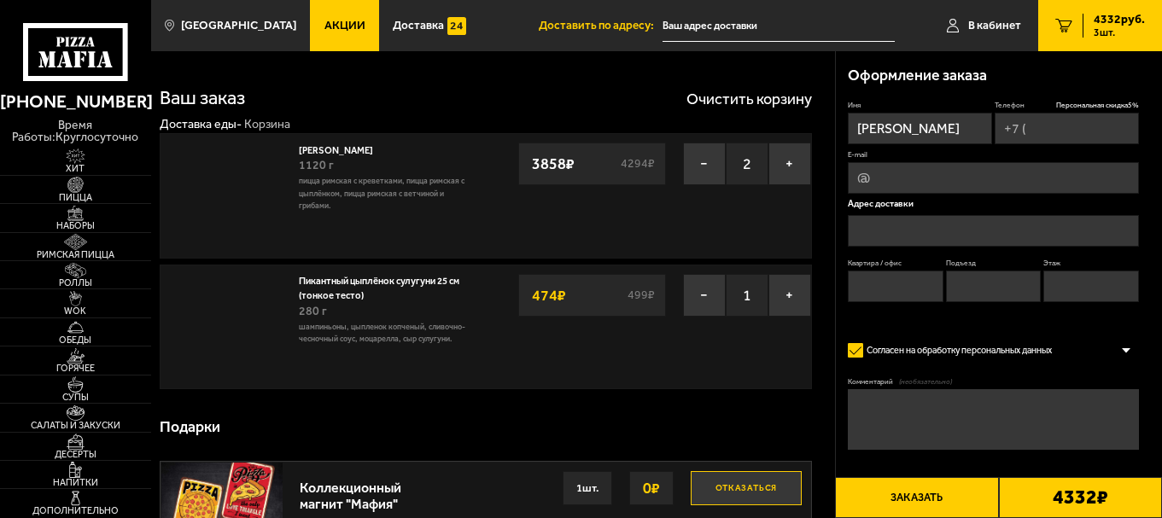
type input "+7 (921) 912-92-63"
type input "[STREET_ADDRESS]"
type input "1530"
type input "1"
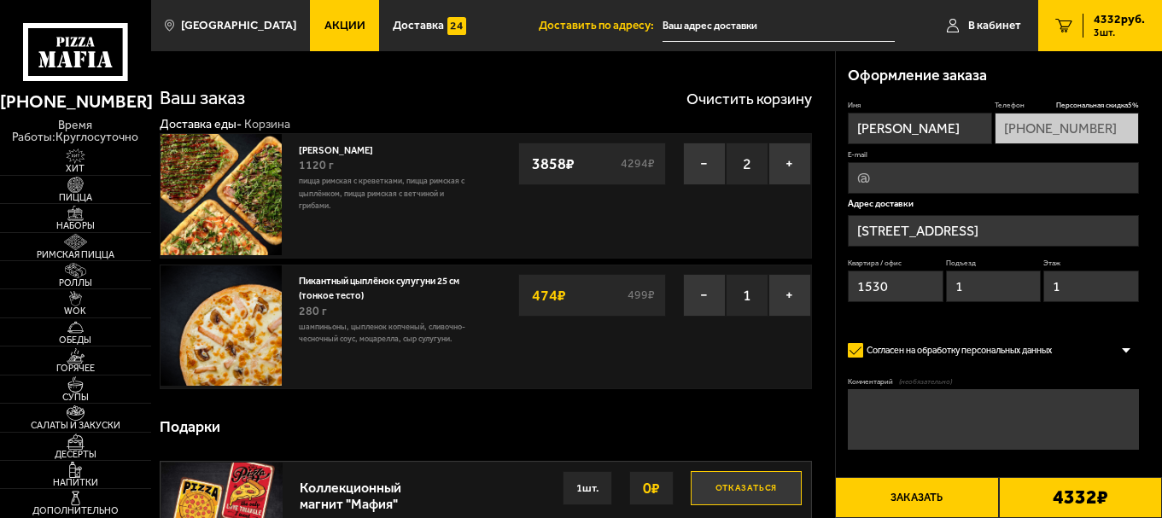
type input "Малоохтинский проспект, 64"
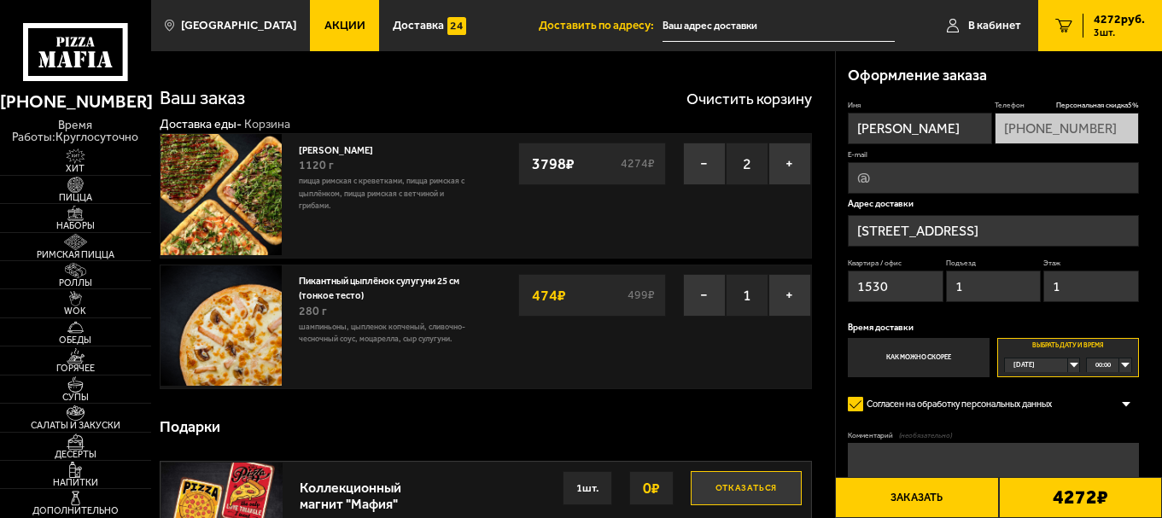
click at [324, 26] on span "Акции" at bounding box center [344, 26] width 41 height 12
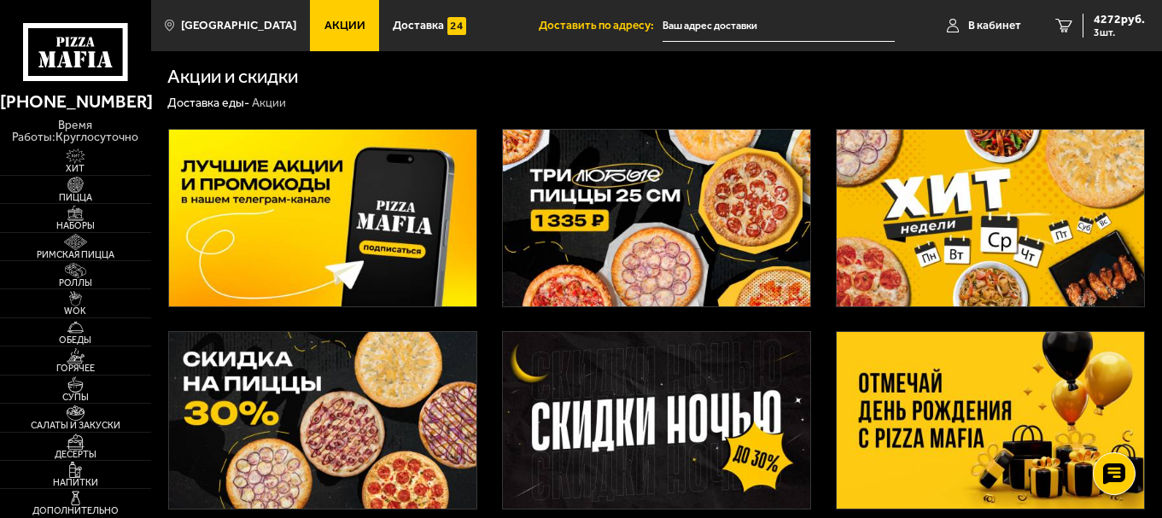
click at [963, 421] on img at bounding box center [991, 420] width 308 height 177
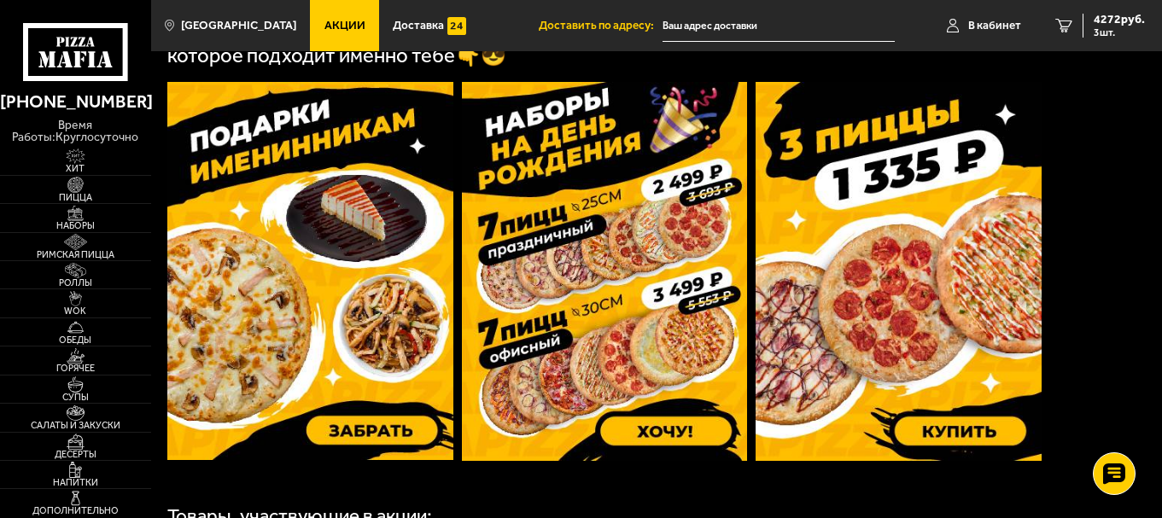
scroll to position [652, 0]
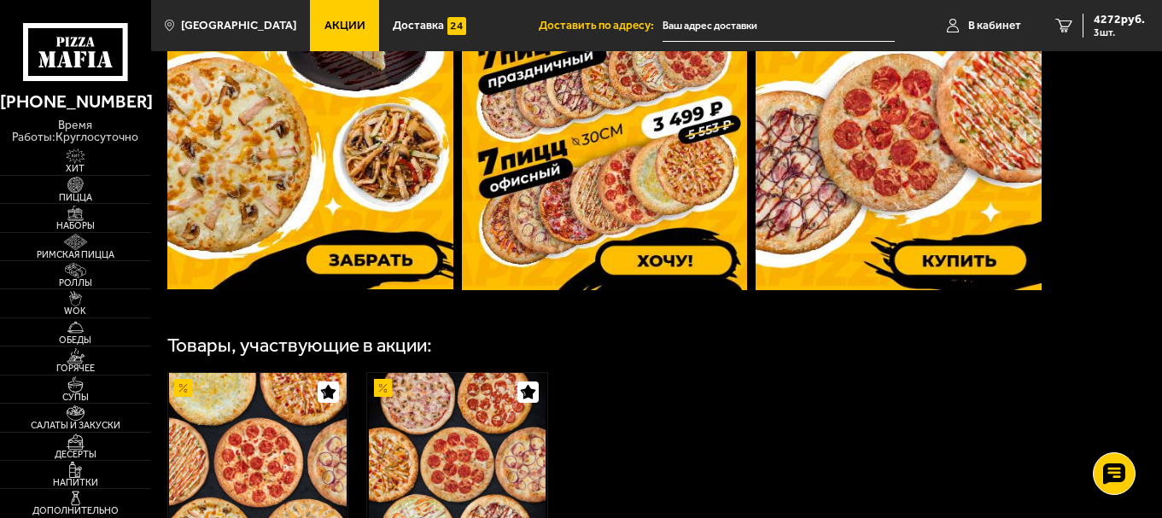
click at [393, 274] on img at bounding box center [310, 100] width 286 height 378
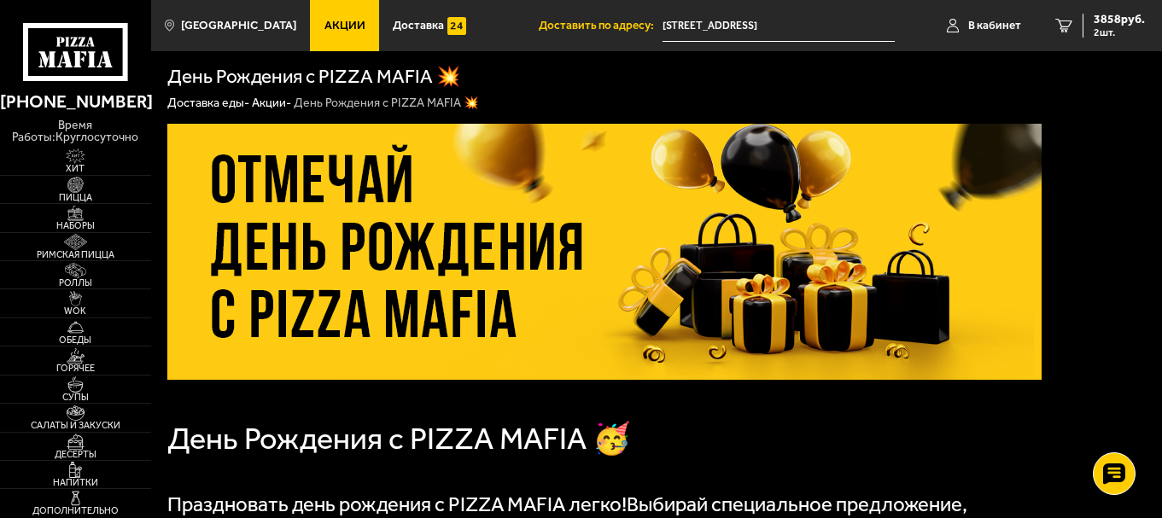
scroll to position [994, 0]
